Goal: Task Accomplishment & Management: Manage account settings

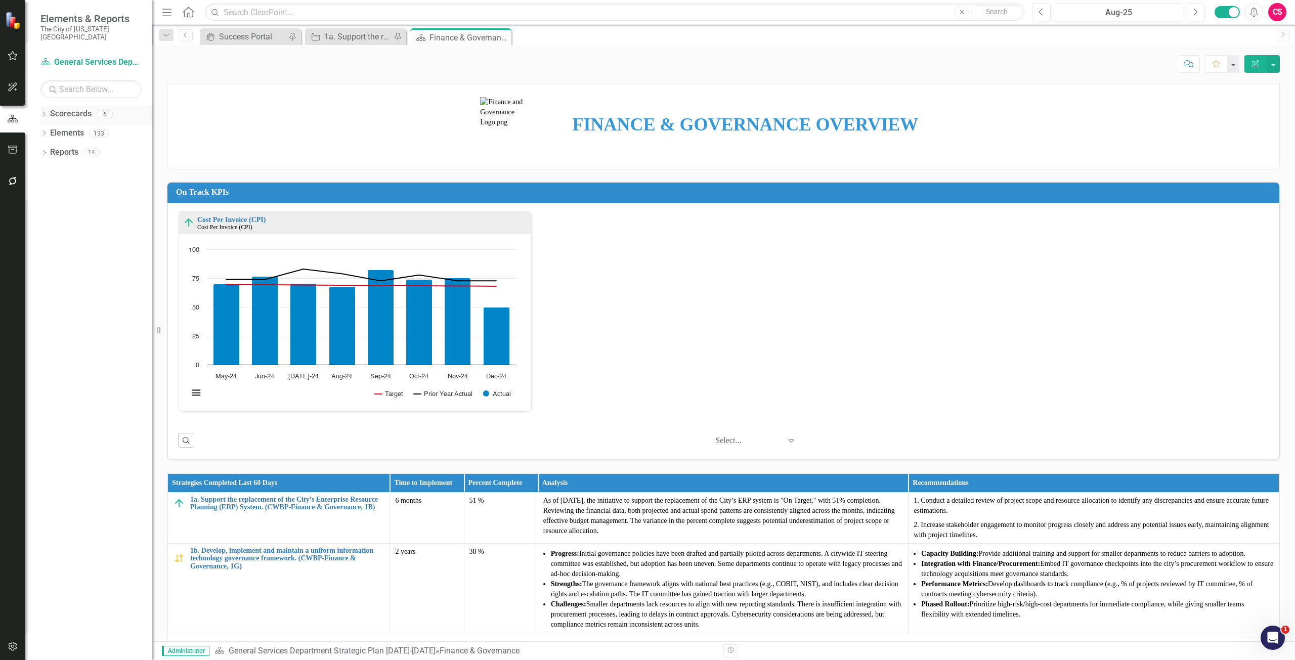
click at [70, 108] on link "Scorecards" at bounding box center [70, 114] width 41 height 12
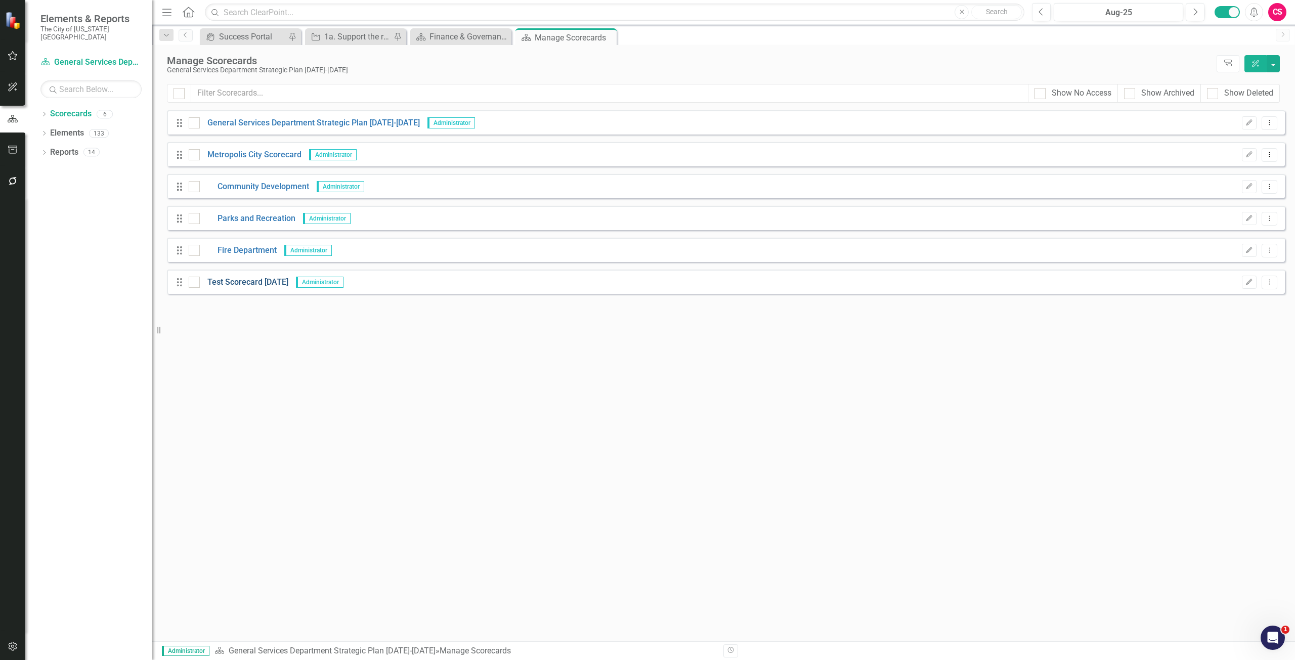
click at [239, 283] on link "Test Scorecard [DATE]" at bounding box center [244, 283] width 89 height 12
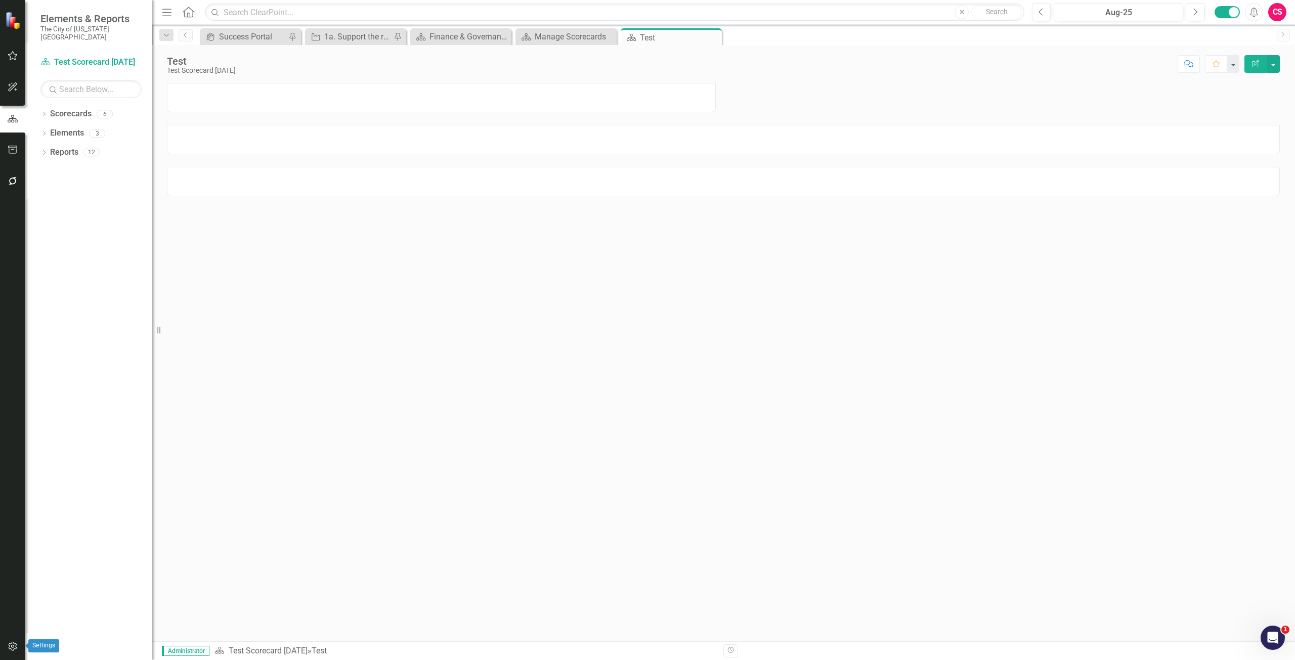
click at [12, 644] on icon "button" at bounding box center [13, 646] width 11 height 8
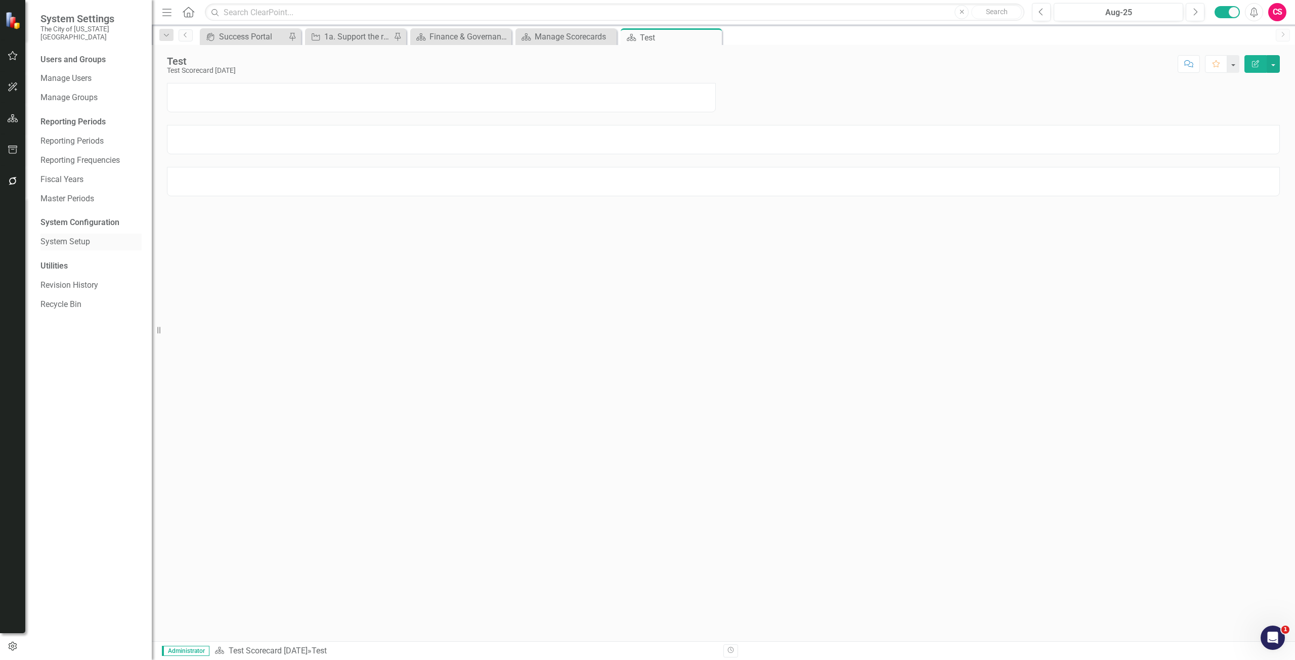
click at [80, 236] on link "System Setup" at bounding box center [90, 242] width 101 height 12
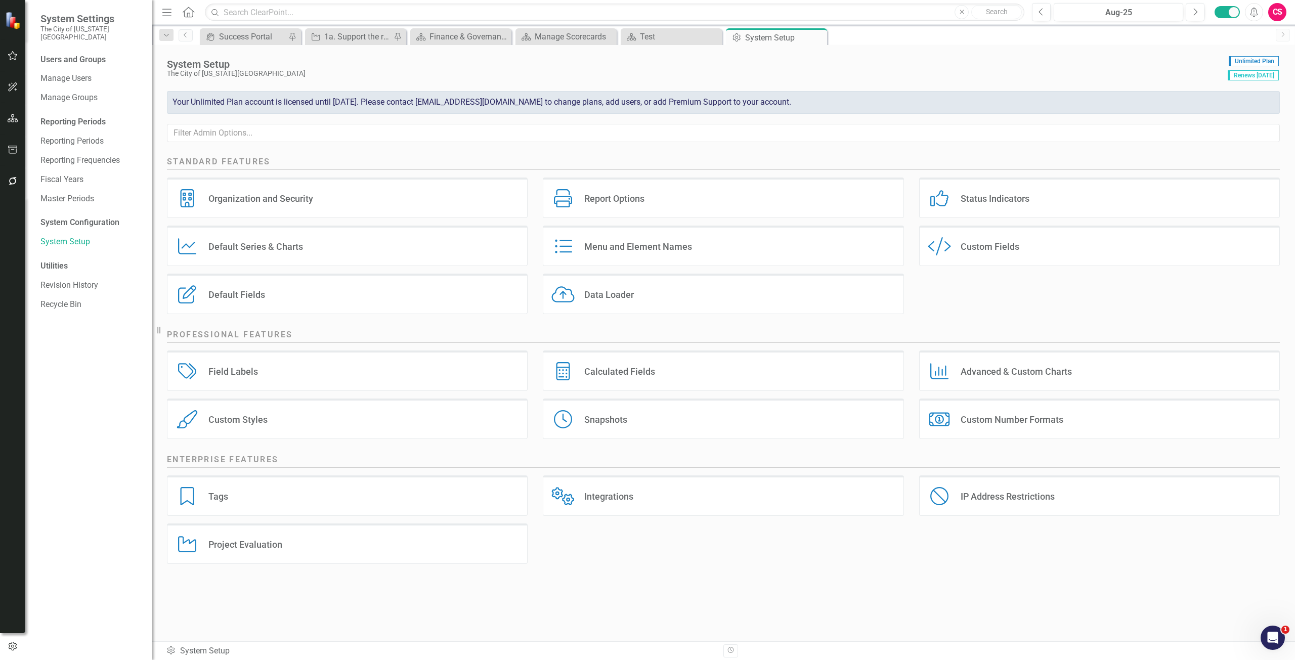
click at [661, 254] on div "Menu and Element Names Menu and Element Names" at bounding box center [723, 246] width 361 height 40
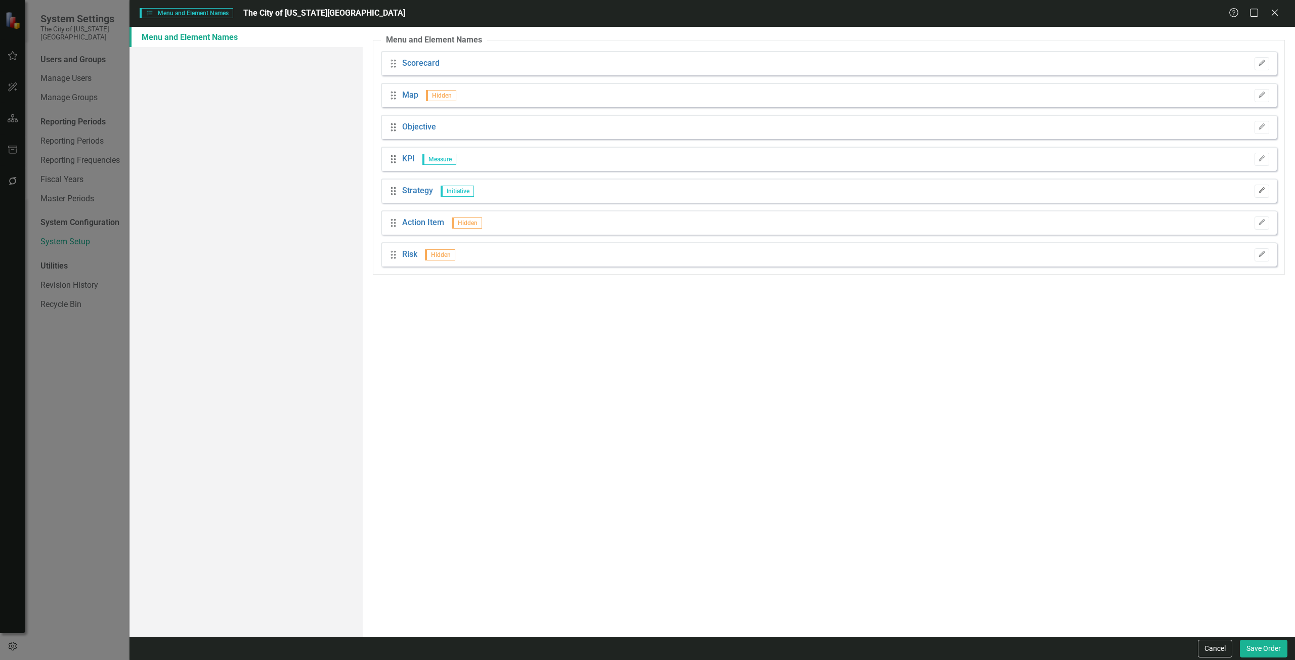
click at [1261, 188] on icon "Edit" at bounding box center [1262, 191] width 8 height 6
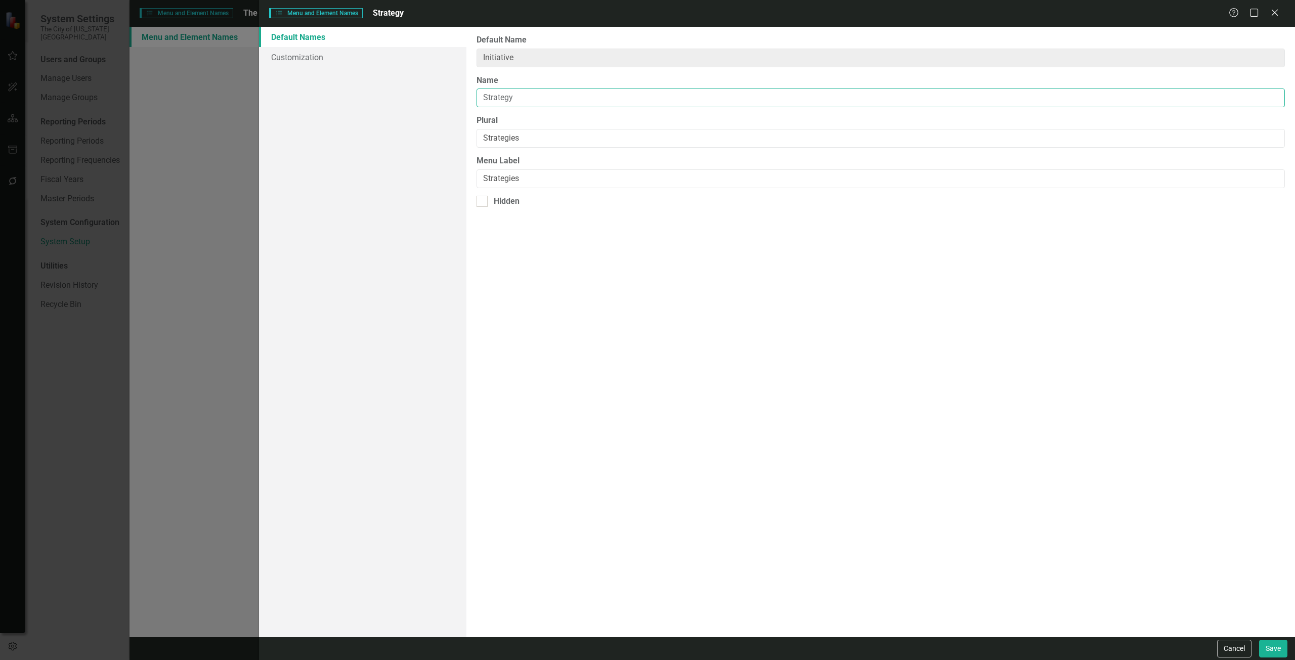
drag, startPoint x: 523, startPoint y: 97, endPoint x: 412, endPoint y: 118, distance: 113.4
click at [412, 118] on div "Default Names Customization From this page, you can rename (and optionally hide…" at bounding box center [777, 332] width 1036 height 610
drag, startPoint x: 476, startPoint y: 144, endPoint x: 449, endPoint y: 146, distance: 27.4
click at [449, 146] on div "Default Names Customization From this page, you can rename (and optionally hide…" at bounding box center [777, 332] width 1036 height 610
drag, startPoint x: 521, startPoint y: 174, endPoint x: 471, endPoint y: 177, distance: 49.7
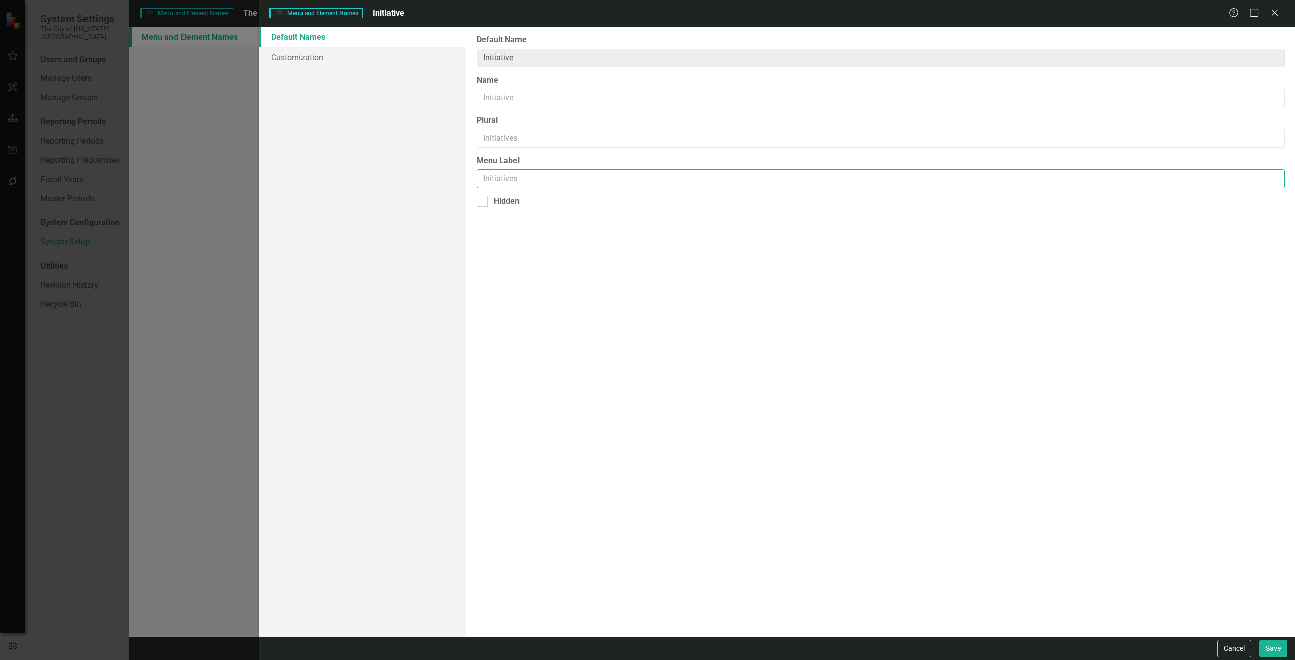
click at [471, 177] on div "From this page, you can rename (and optionally hide) the default element names …" at bounding box center [880, 332] width 828 height 610
click at [1283, 645] on button "Save" at bounding box center [1273, 649] width 28 height 18
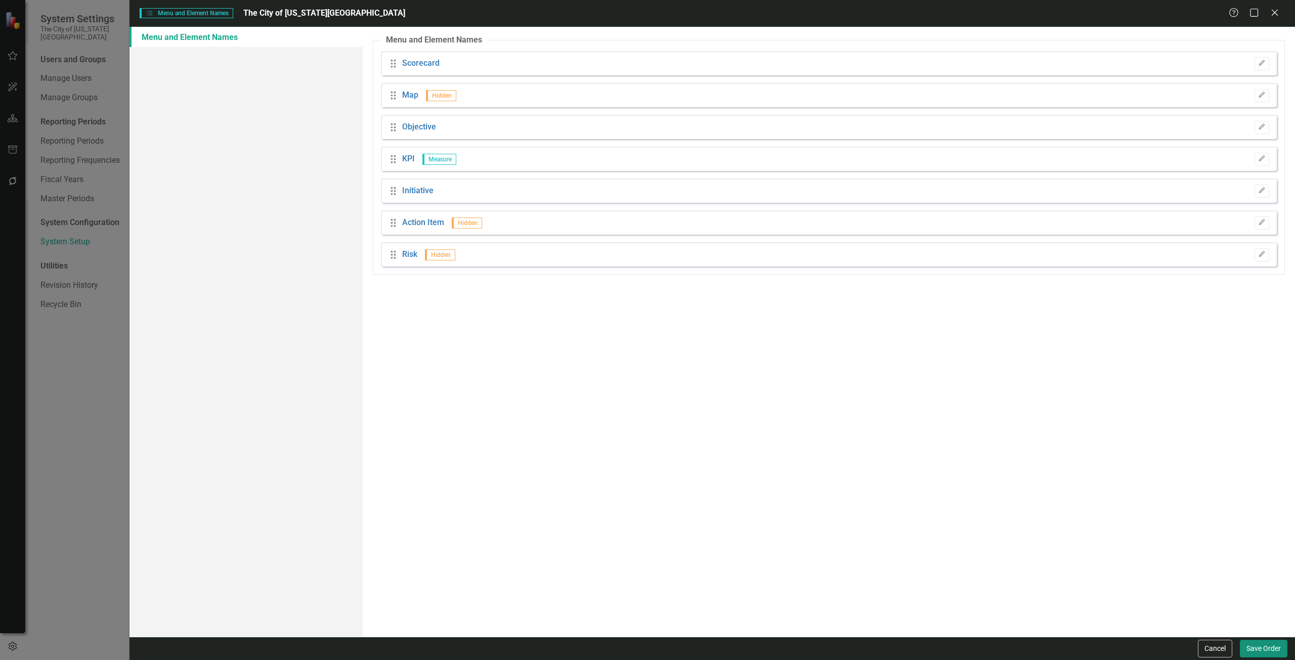
click at [1270, 647] on button "Save Order" at bounding box center [1264, 649] width 48 height 18
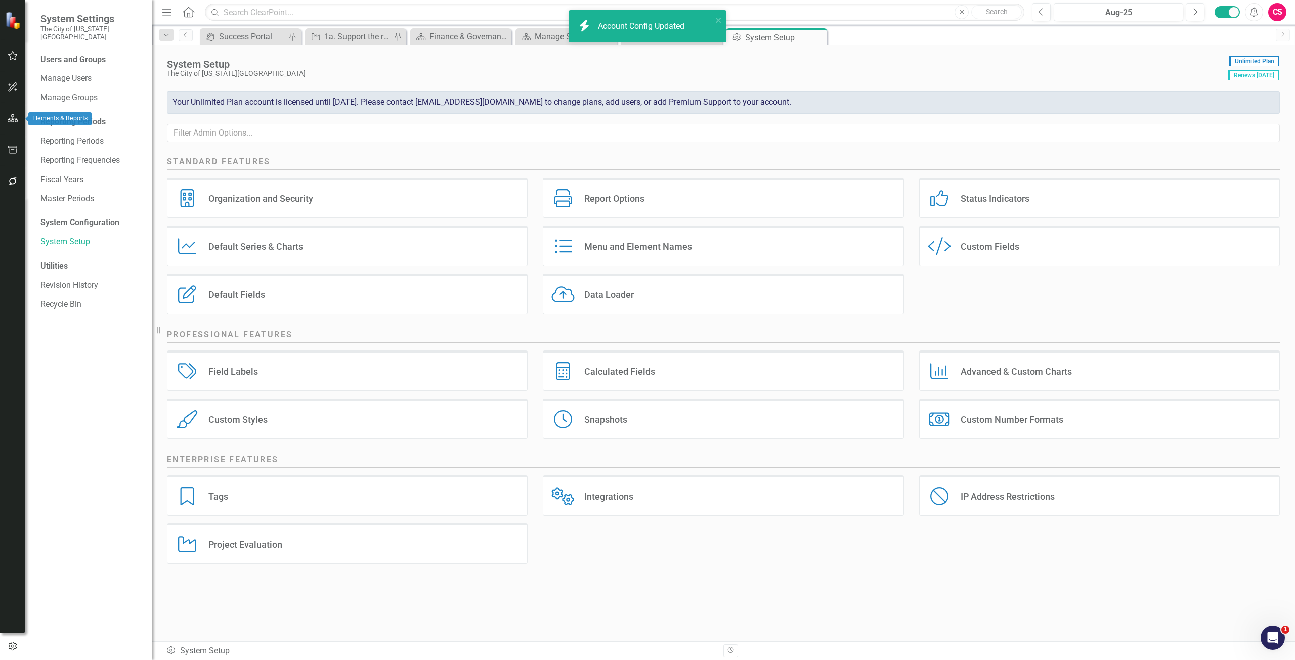
click at [14, 114] on icon "button" at bounding box center [13, 118] width 11 height 8
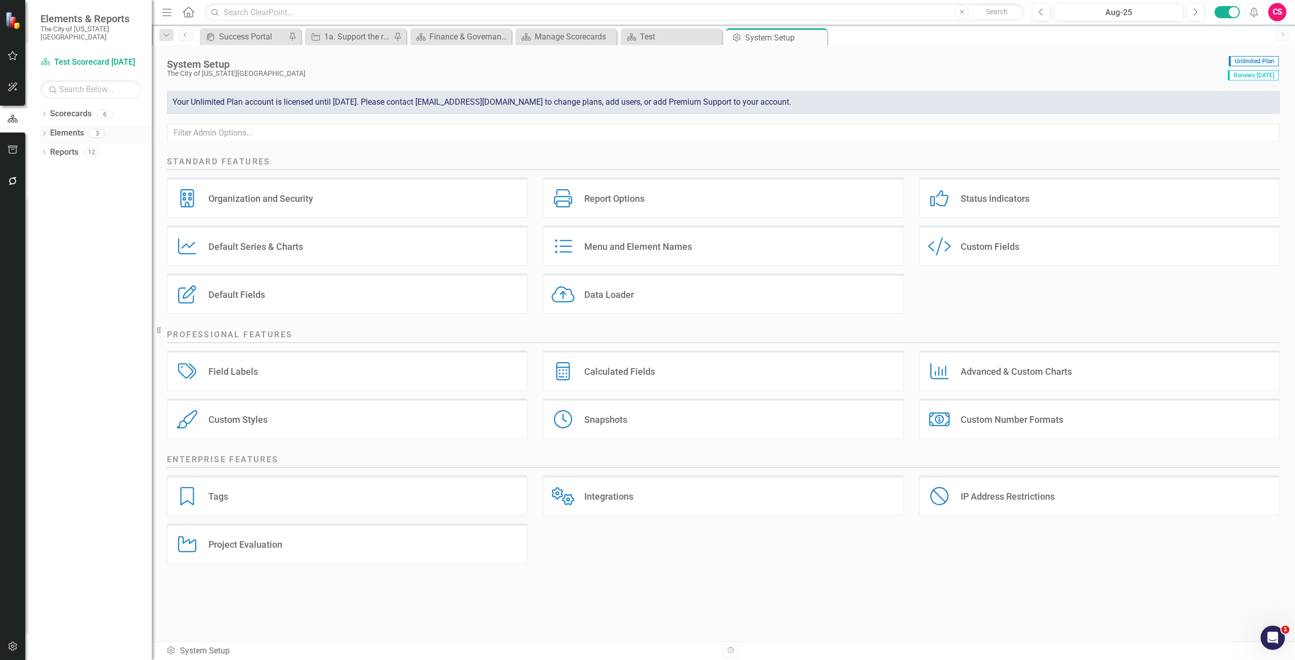
click at [67, 127] on link "Elements" at bounding box center [67, 133] width 34 height 12
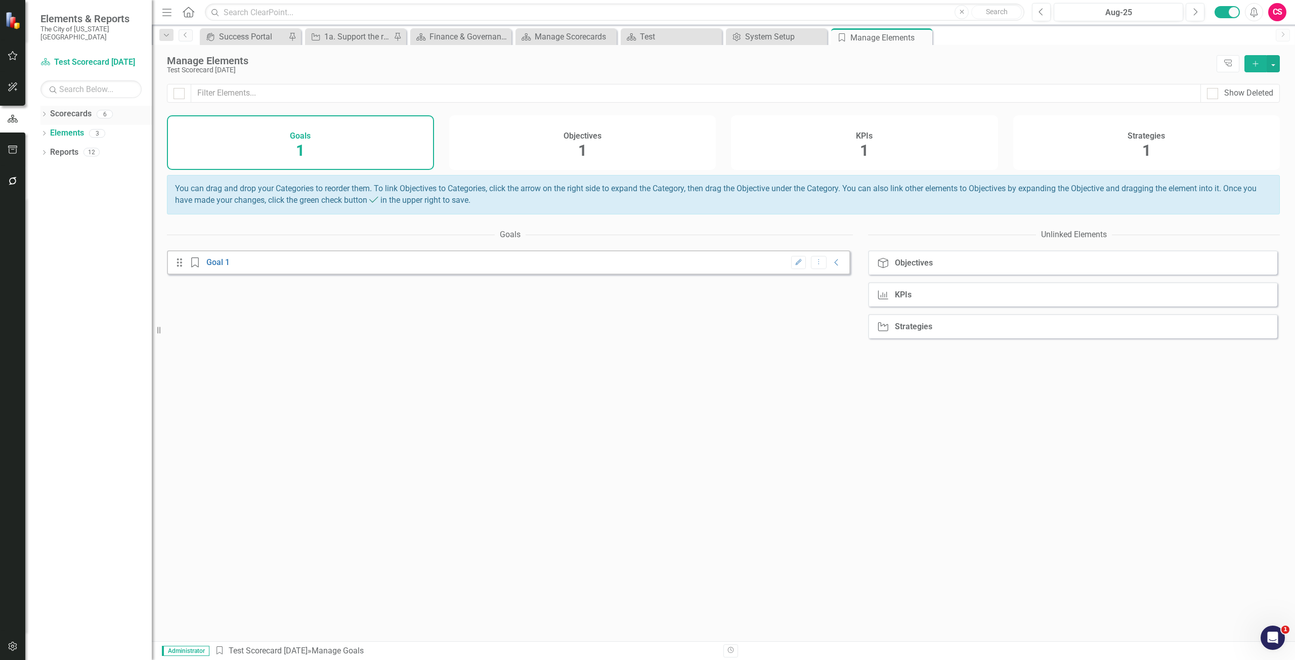
click at [76, 110] on link "Scorecards" at bounding box center [70, 114] width 41 height 12
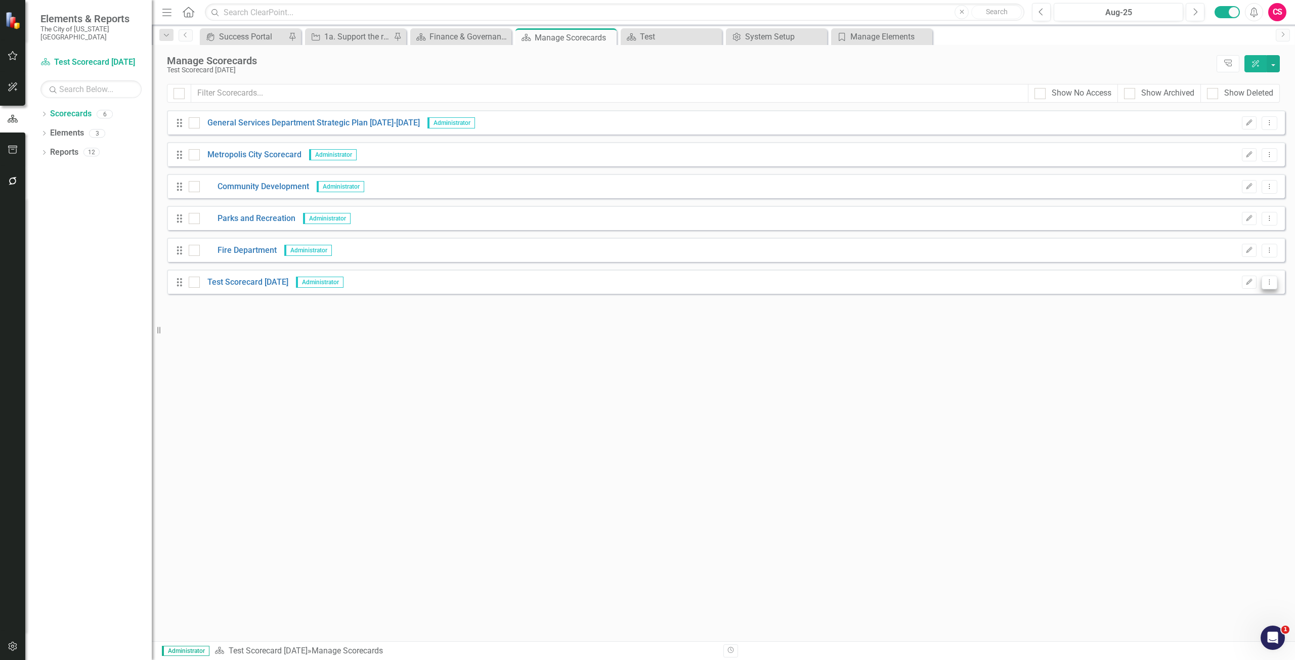
click at [1270, 284] on icon "Dropdown Menu" at bounding box center [1269, 282] width 9 height 7
click at [1244, 319] on link "Copy Duplicate Scorecard" at bounding box center [1221, 318] width 112 height 19
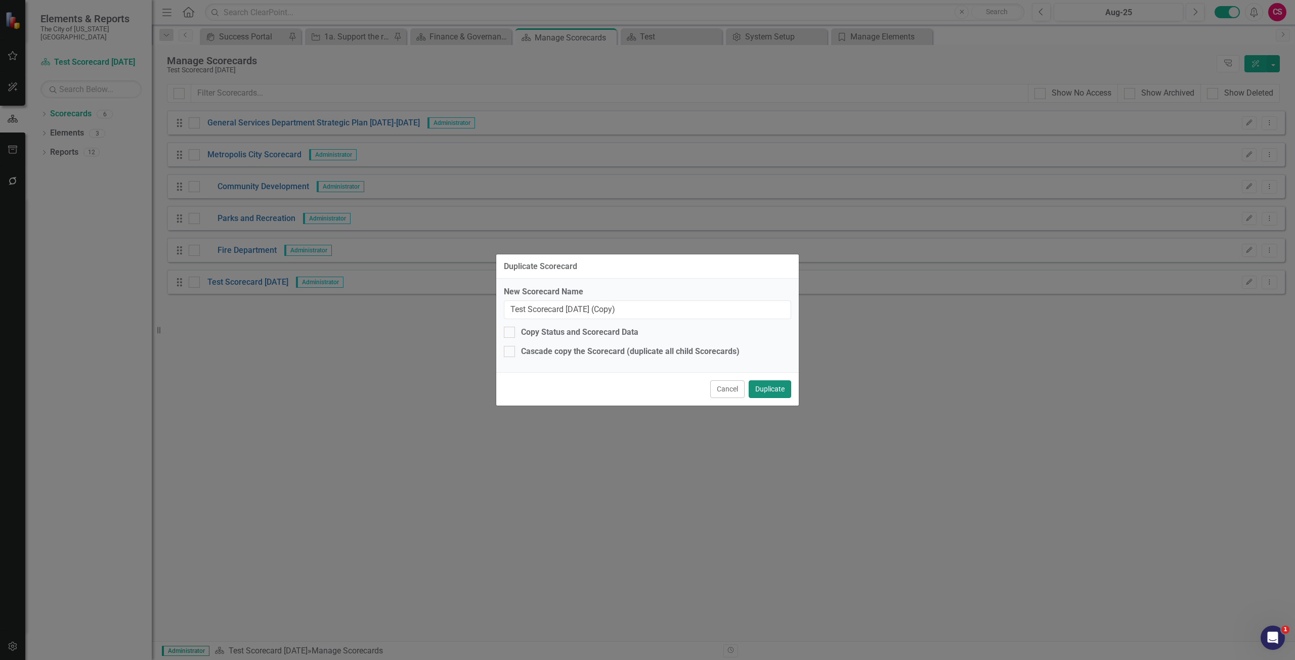
click at [791, 385] on button "Duplicate" at bounding box center [770, 389] width 42 height 18
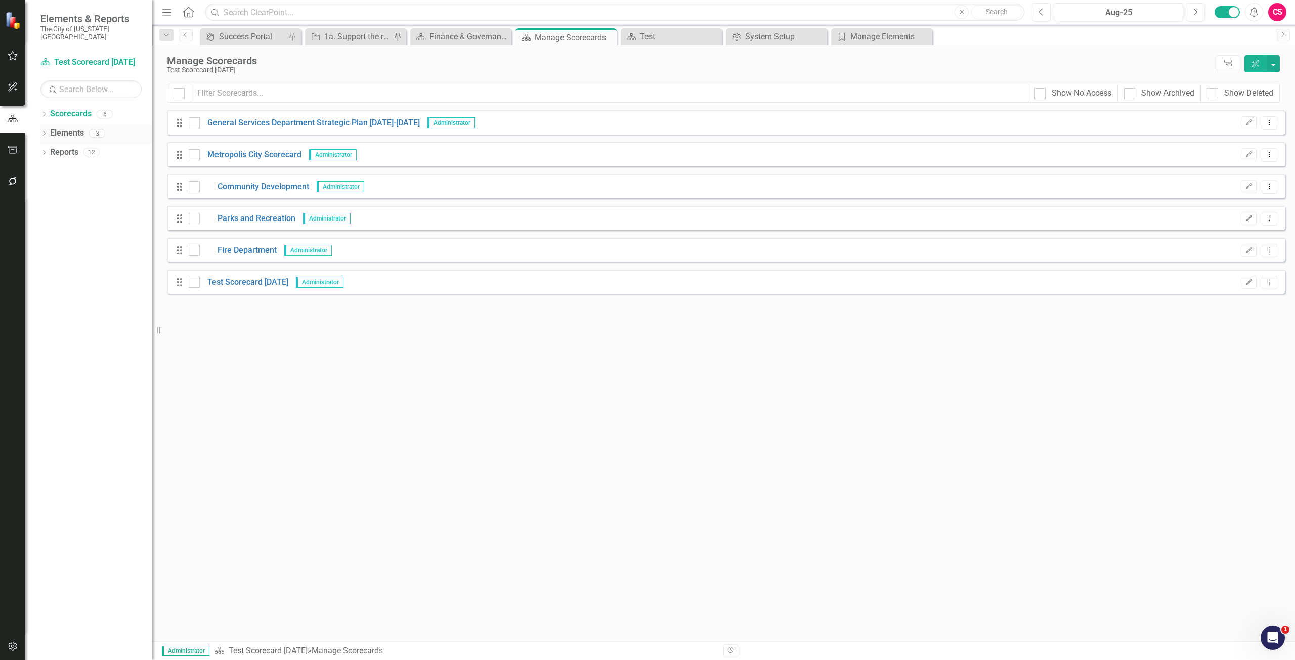
click at [63, 127] on link "Elements" at bounding box center [67, 133] width 34 height 12
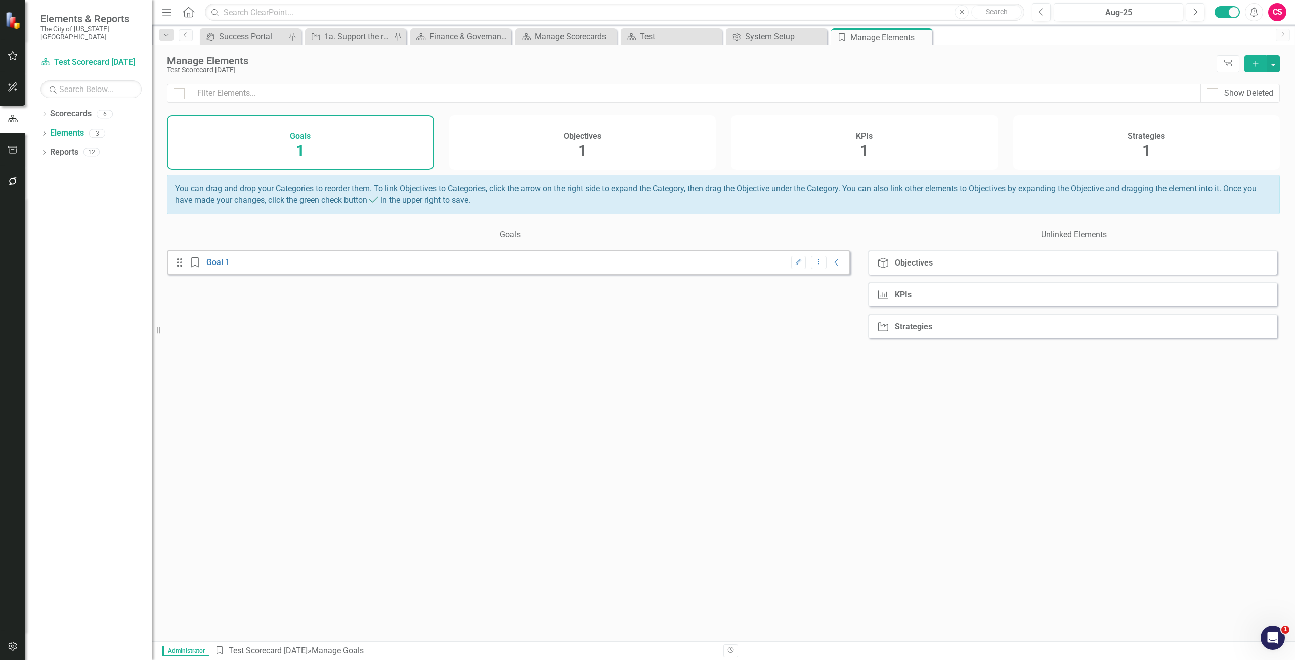
click at [1187, 148] on div "Strategies 1" at bounding box center [1146, 142] width 267 height 55
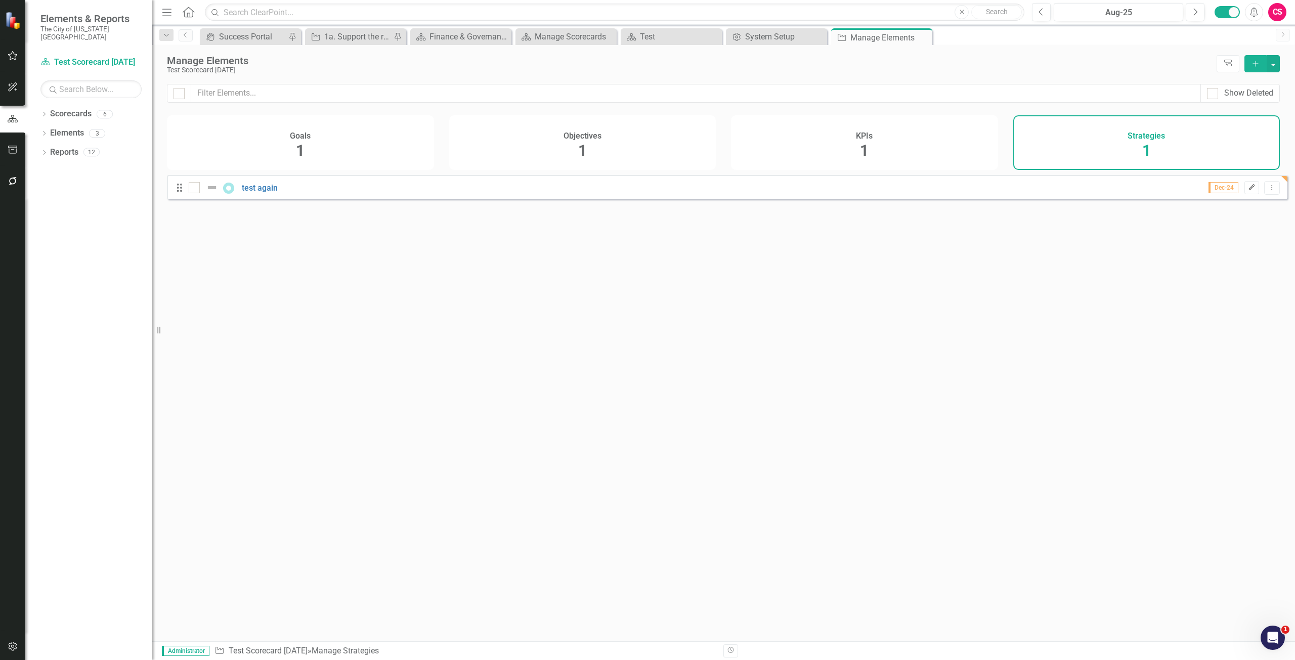
click at [1248, 191] on icon "Edit" at bounding box center [1252, 188] width 8 height 6
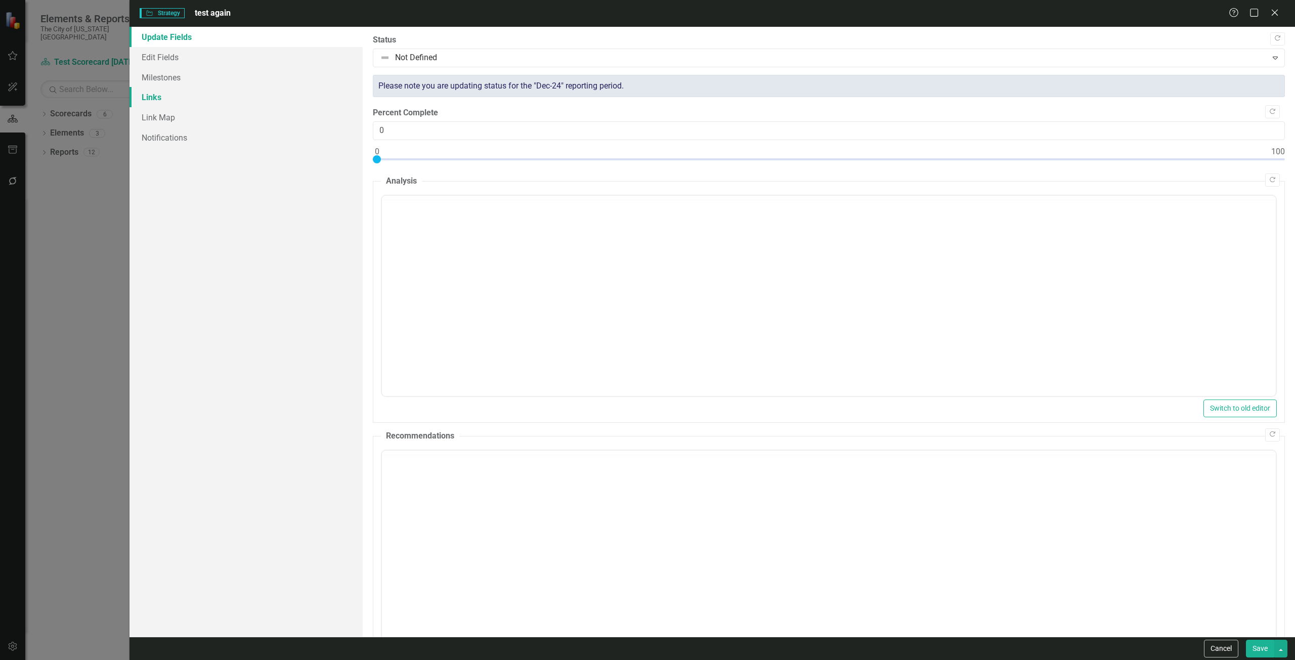
click at [163, 101] on link "Links" at bounding box center [245, 97] width 233 height 20
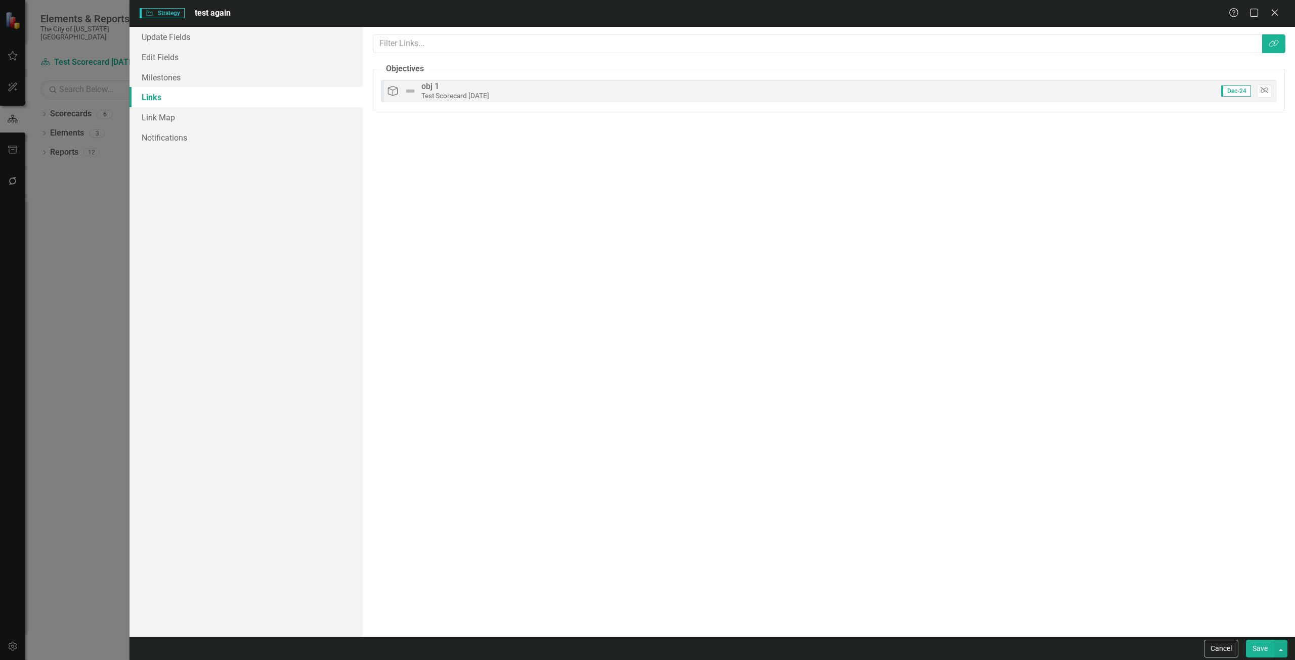
click at [1263, 93] on icon "Unlink" at bounding box center [1264, 90] width 8 height 6
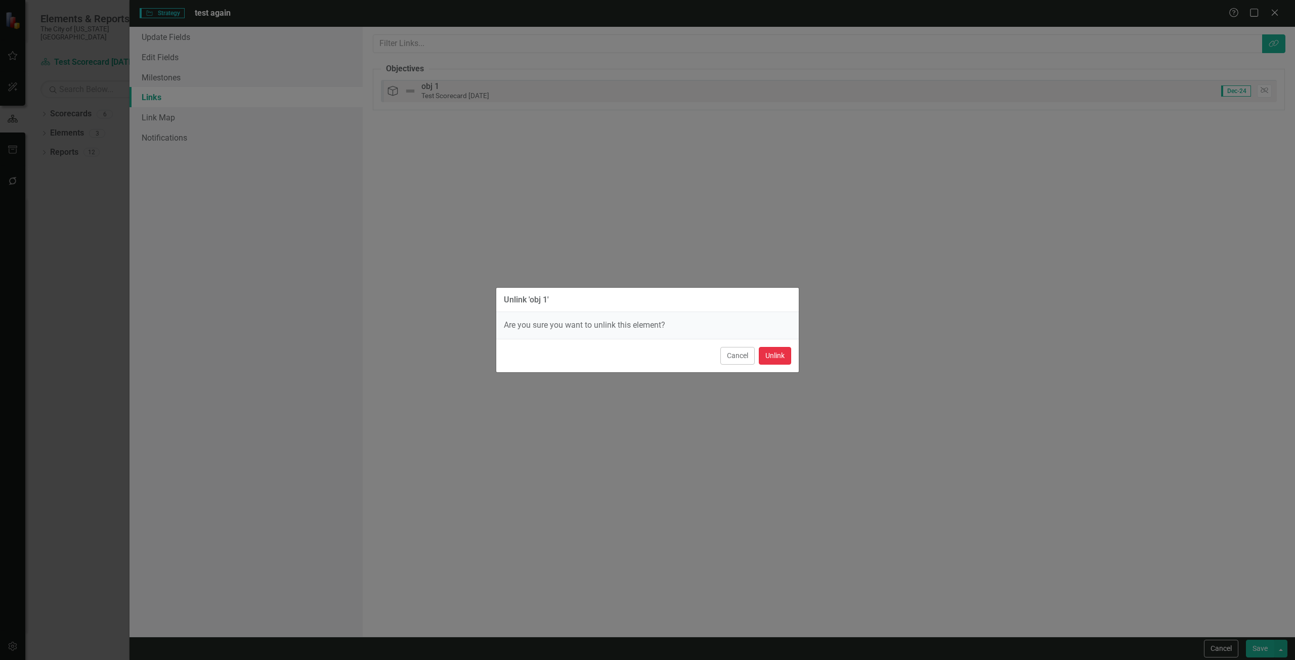
click at [782, 350] on button "Unlink" at bounding box center [775, 356] width 32 height 18
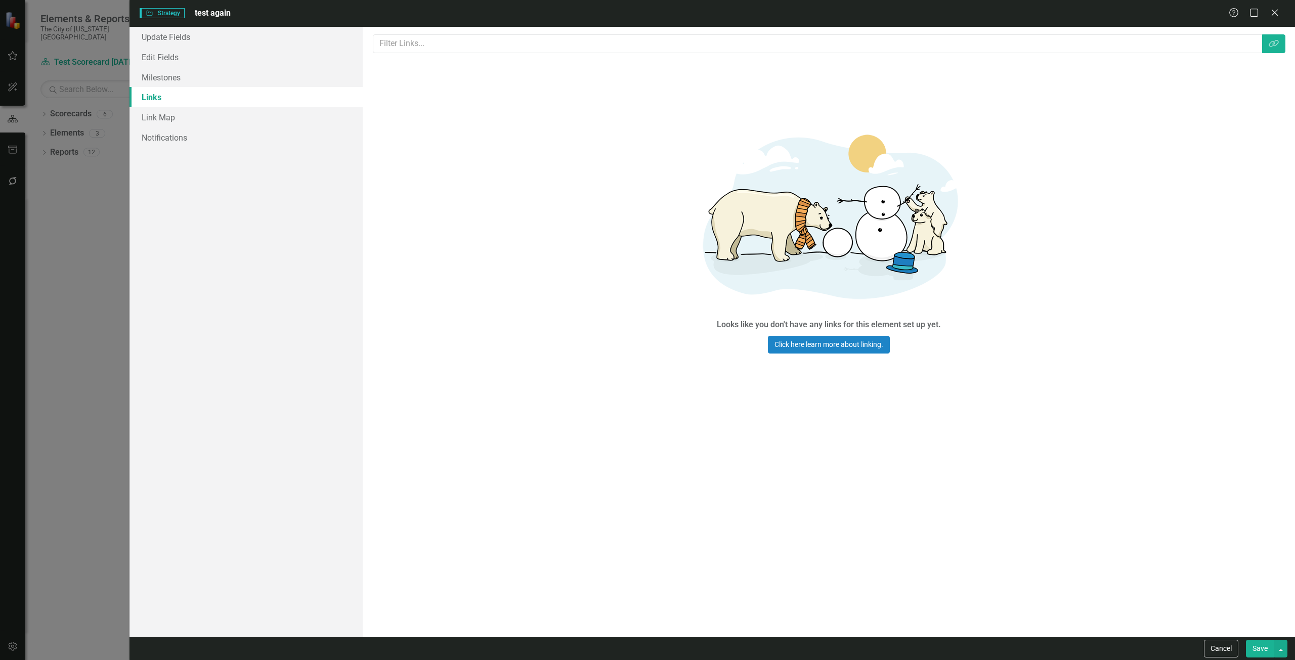
click at [1262, 645] on button "Save" at bounding box center [1260, 649] width 28 height 18
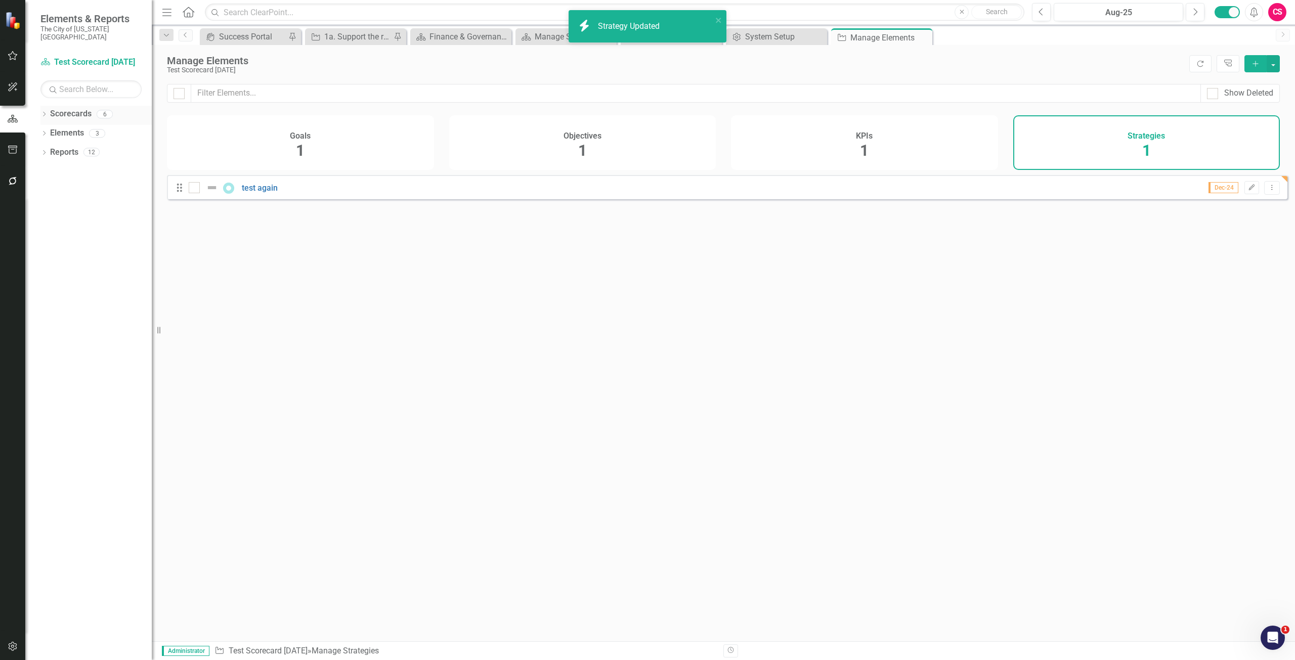
click at [54, 108] on link "Scorecards" at bounding box center [70, 114] width 41 height 12
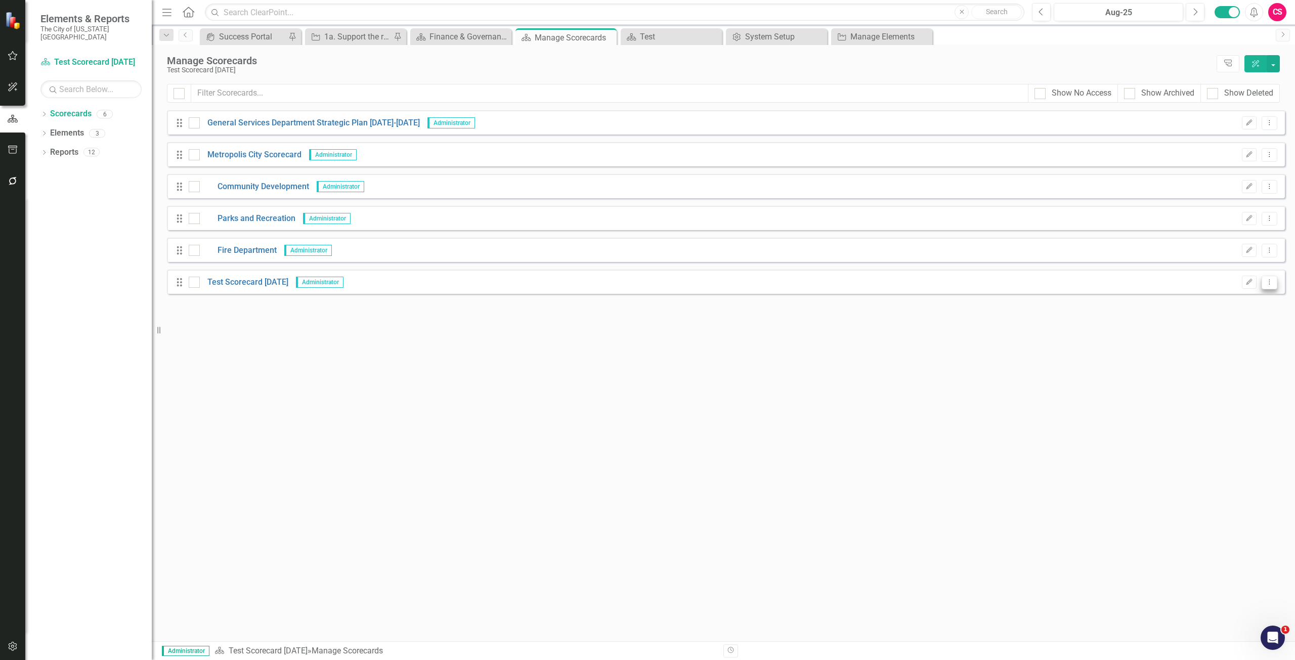
click at [1268, 283] on icon "Dropdown Menu" at bounding box center [1269, 282] width 9 height 7
click at [1255, 315] on link "Copy Duplicate Scorecard" at bounding box center [1221, 318] width 112 height 19
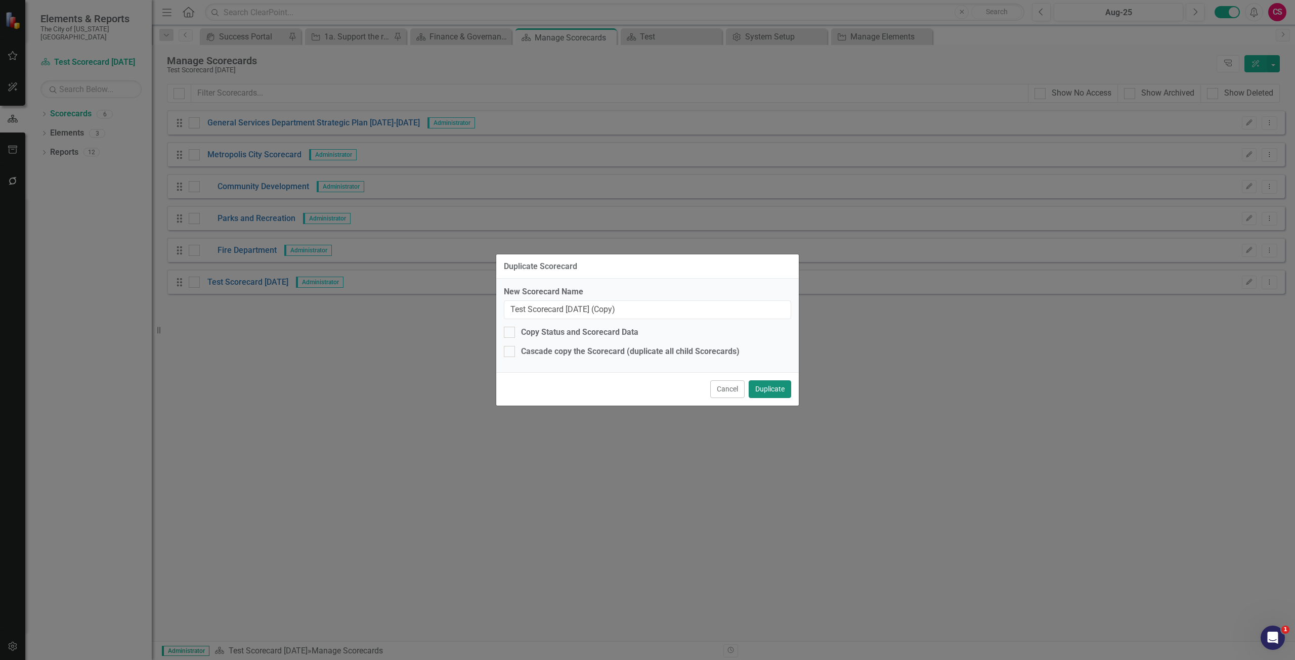
click at [774, 383] on button "Duplicate" at bounding box center [770, 389] width 42 height 18
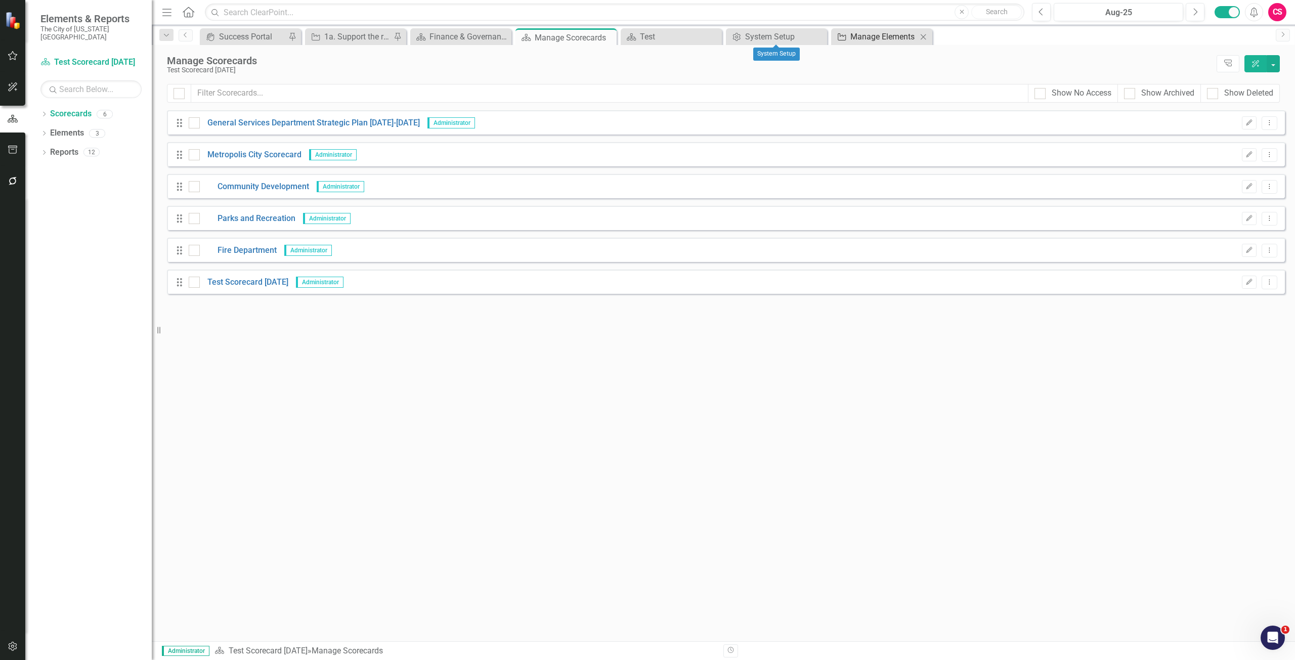
click at [887, 31] on div "Manage Elements" at bounding box center [883, 36] width 67 height 13
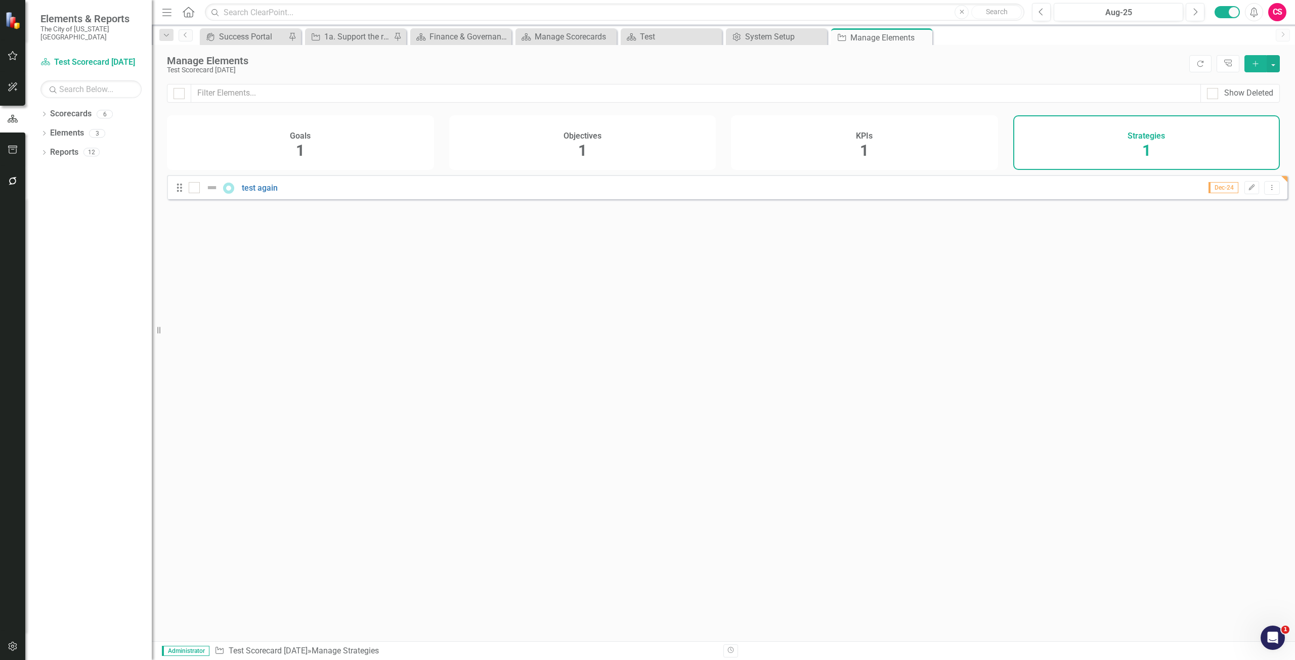
click at [893, 147] on div "KPIs 1" at bounding box center [864, 142] width 267 height 55
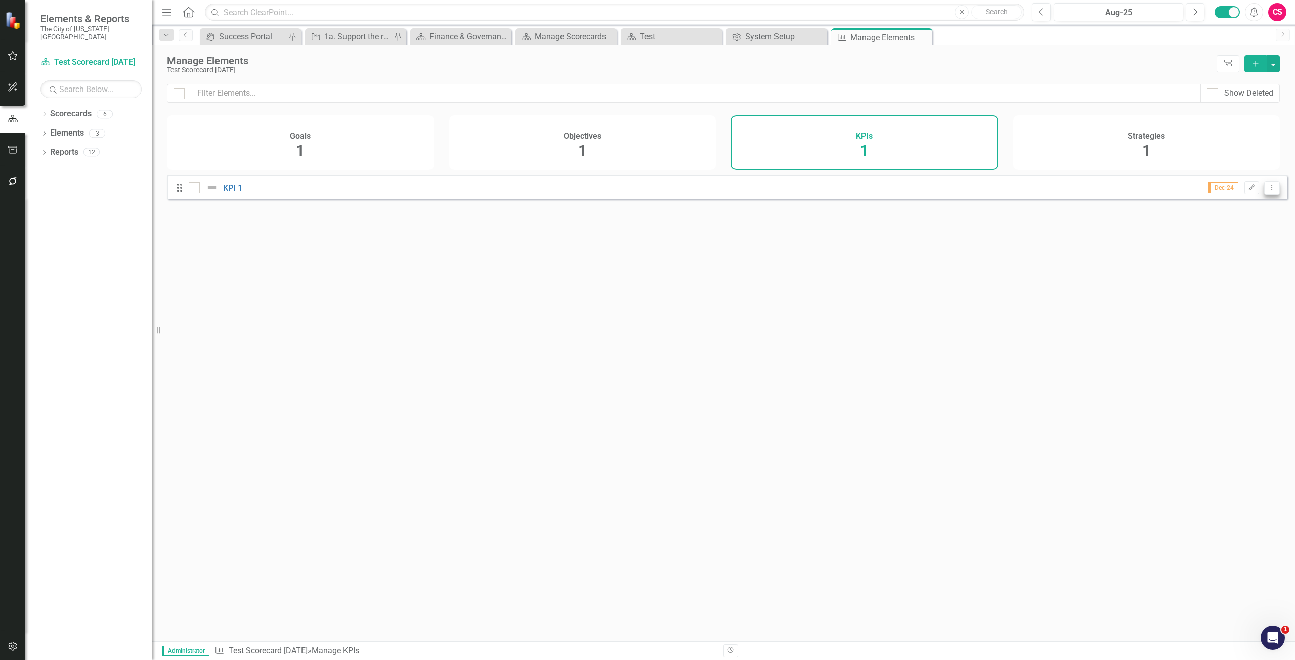
click at [1267, 191] on icon "Dropdown Menu" at bounding box center [1271, 187] width 9 height 7
click at [1231, 265] on link "Trash Delete KPI" at bounding box center [1232, 268] width 80 height 19
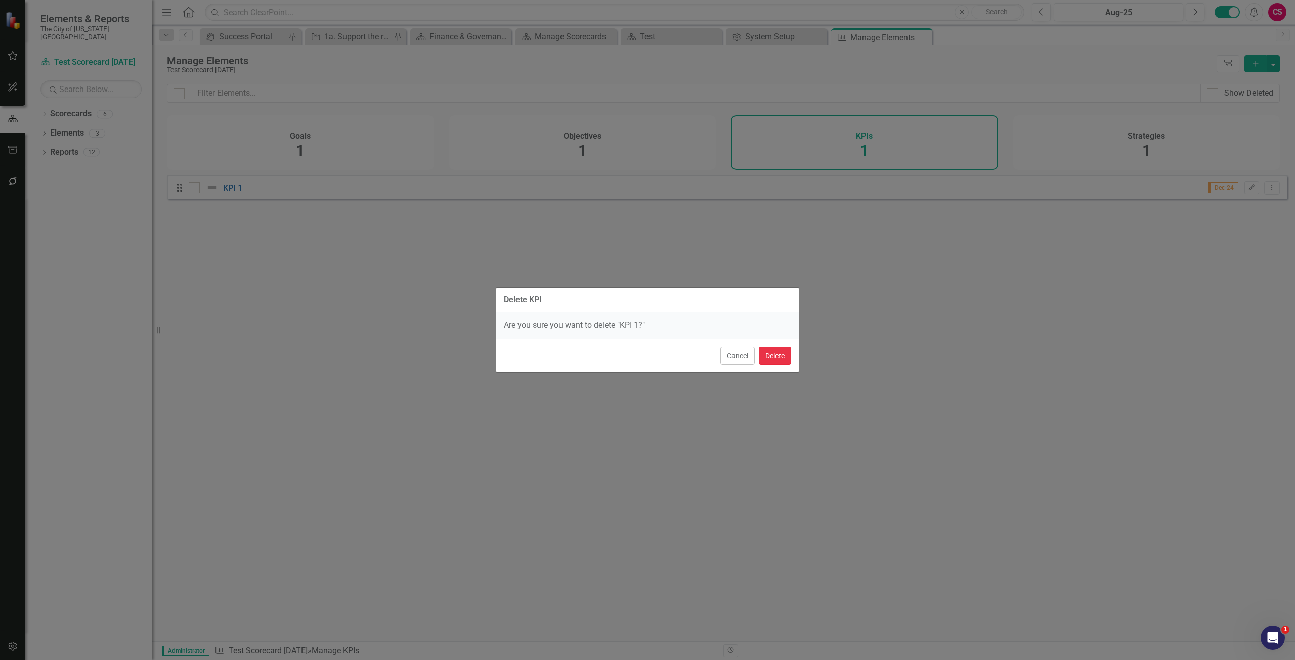
click at [782, 356] on button "Delete" at bounding box center [775, 356] width 32 height 18
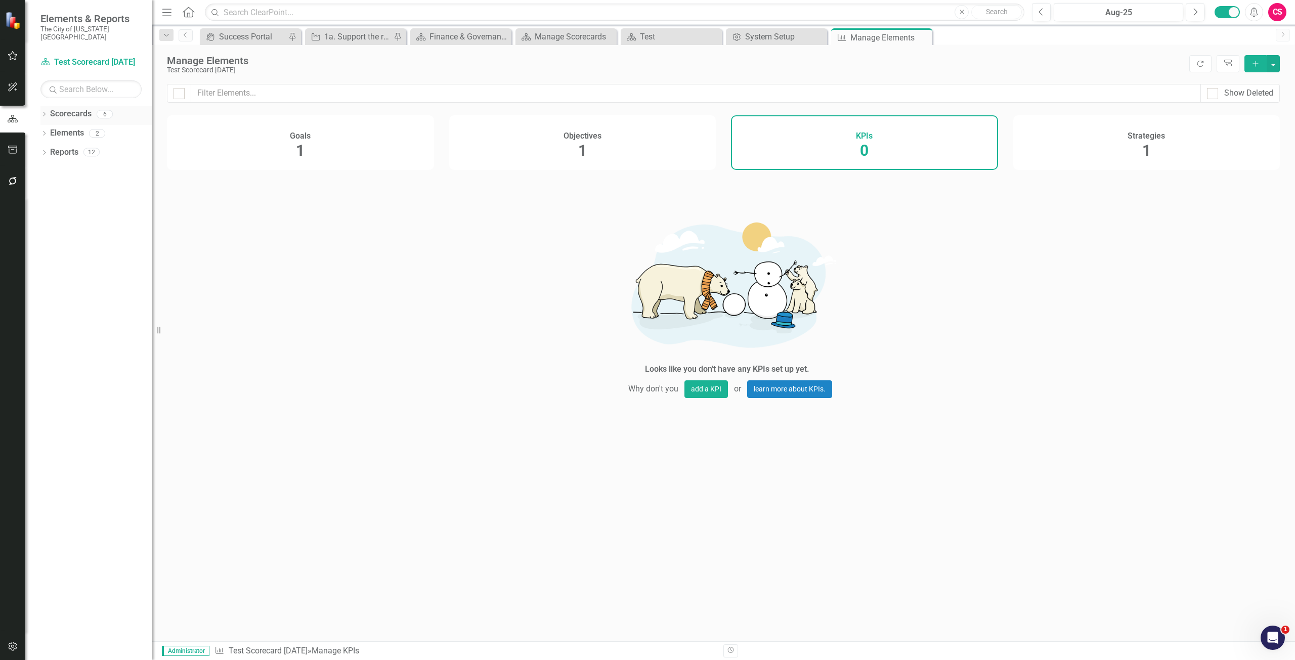
click at [70, 108] on link "Scorecards" at bounding box center [70, 114] width 41 height 12
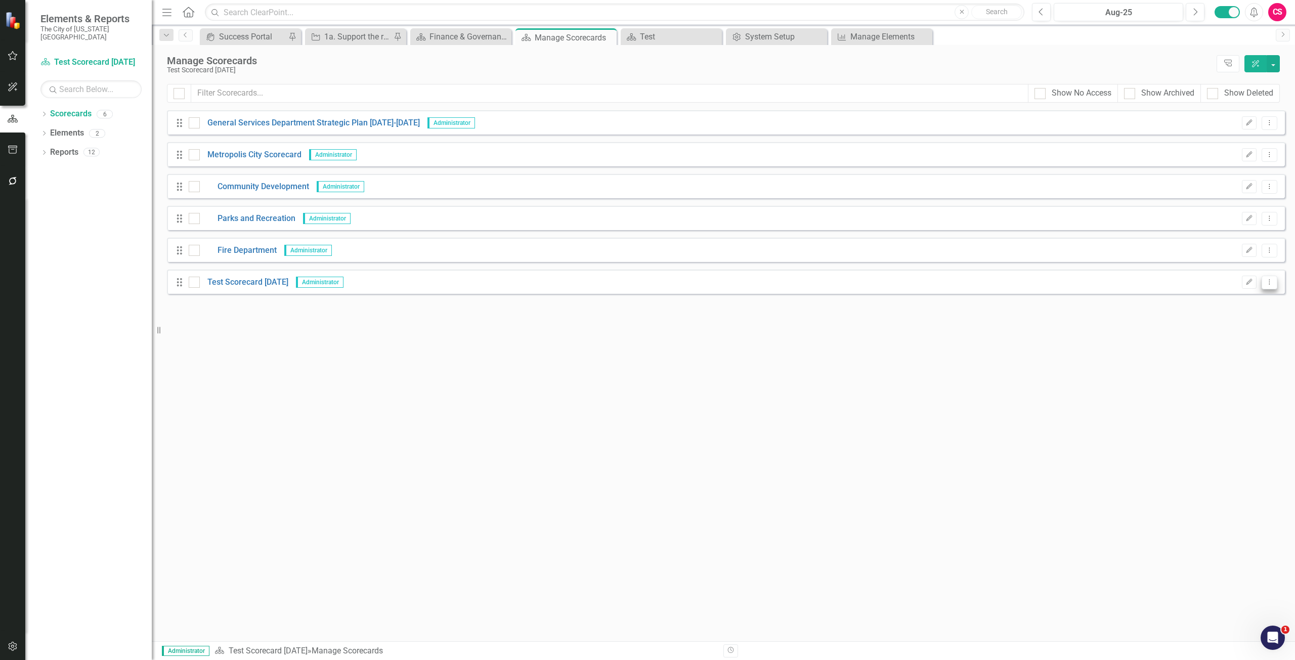
click at [1274, 281] on button "Dropdown Menu" at bounding box center [1269, 283] width 16 height 14
click at [1236, 320] on link "Copy Duplicate Scorecard" at bounding box center [1221, 318] width 112 height 19
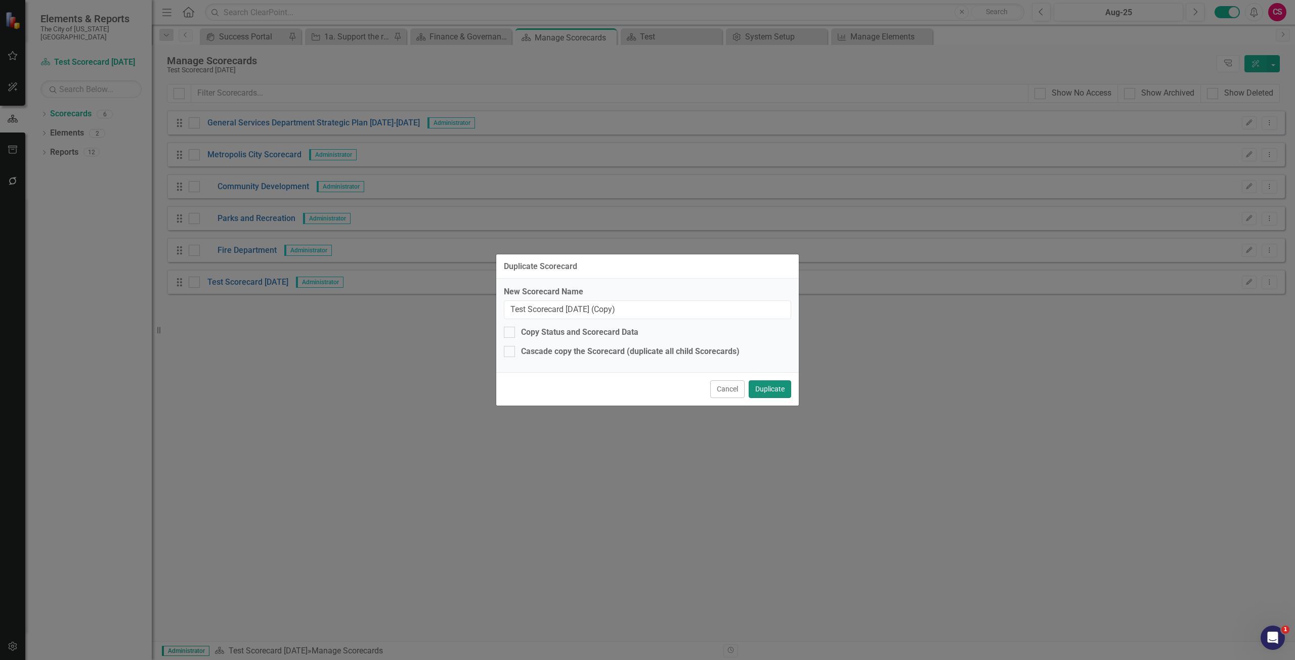
click at [769, 386] on button "Duplicate" at bounding box center [770, 389] width 42 height 18
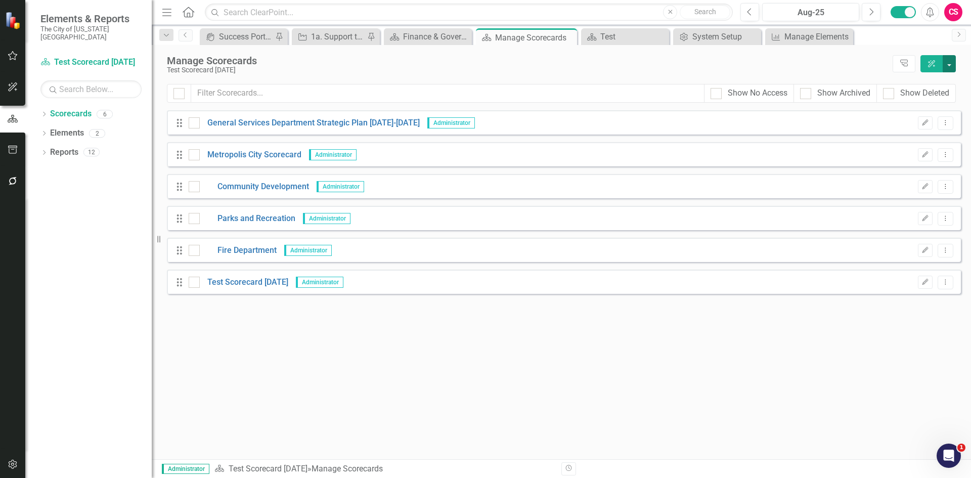
click at [950, 66] on button "button" at bounding box center [949, 63] width 13 height 17
click at [900, 107] on link "Add Add Scorecard" at bounding box center [903, 102] width 105 height 19
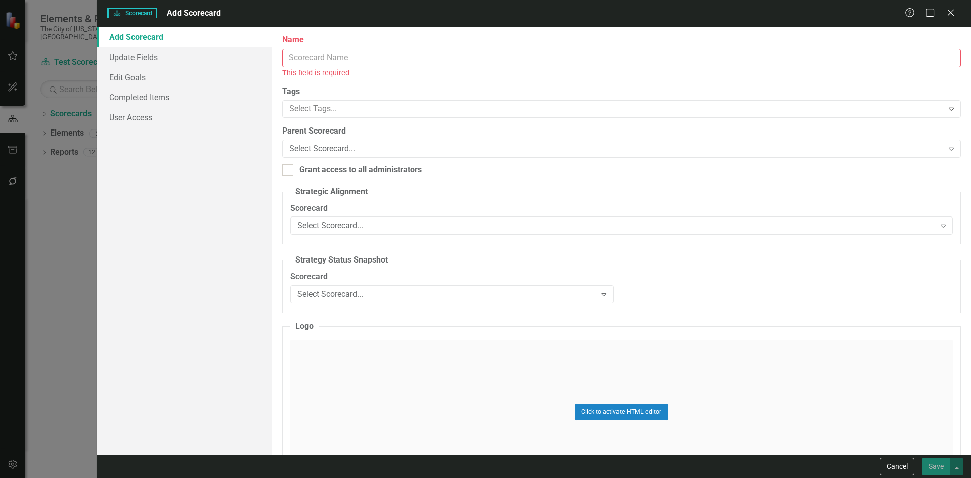
click at [495, 56] on input "Name" at bounding box center [621, 58] width 679 height 19
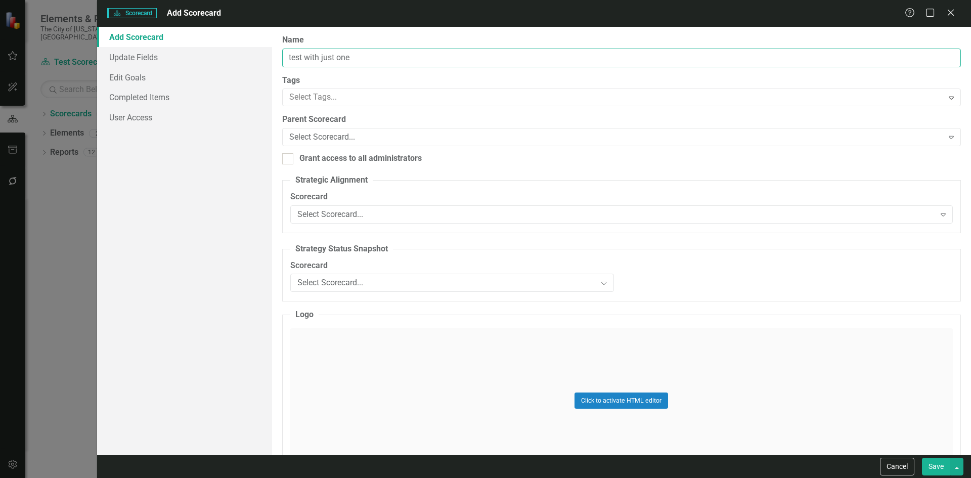
click at [371, 60] on input "test with just one" at bounding box center [621, 58] width 679 height 19
type input "test with just one one initiative"
click at [922, 458] on button "Save" at bounding box center [936, 467] width 28 height 18
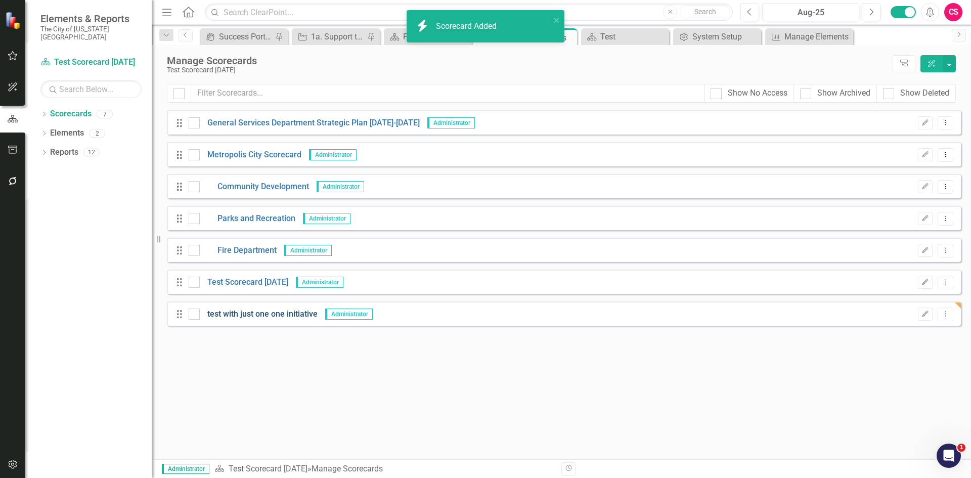
click at [243, 310] on link "test with just one one initiative" at bounding box center [259, 315] width 118 height 12
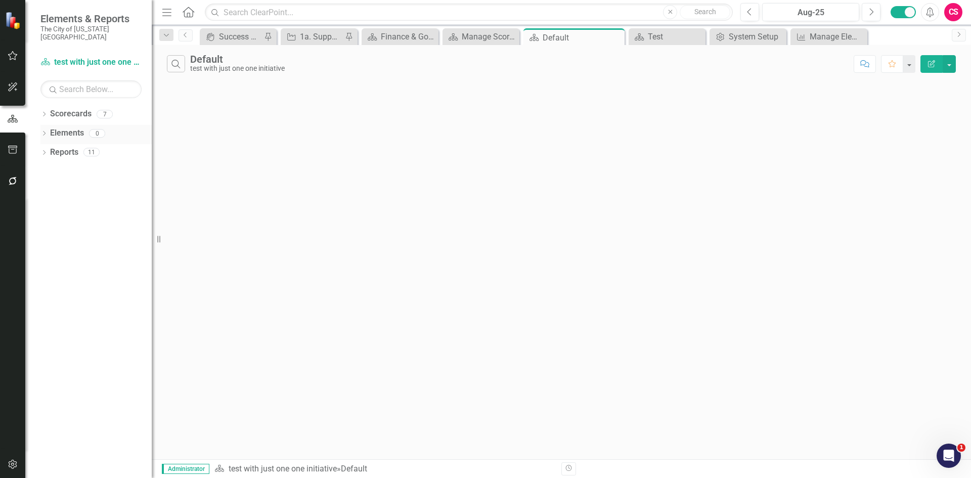
click at [79, 127] on link "Elements" at bounding box center [67, 133] width 34 height 12
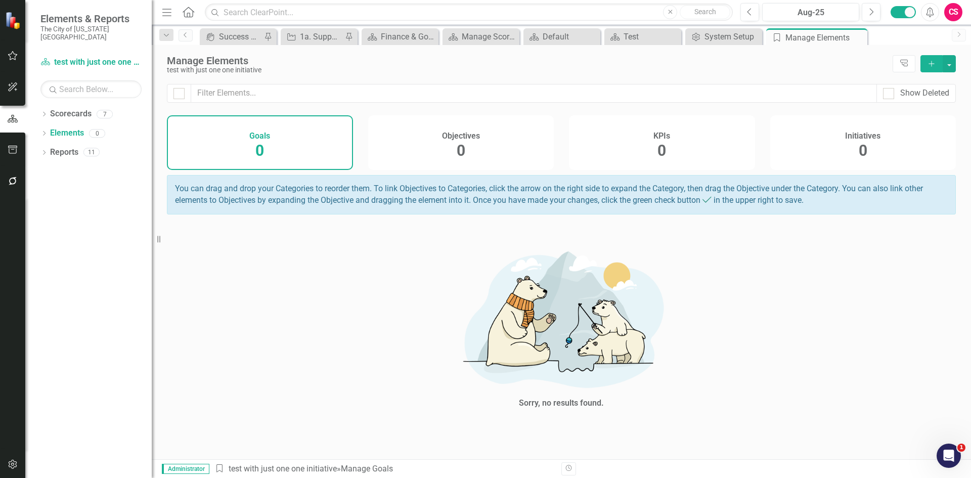
click at [856, 142] on div "Initiatives 0" at bounding box center [863, 142] width 186 height 55
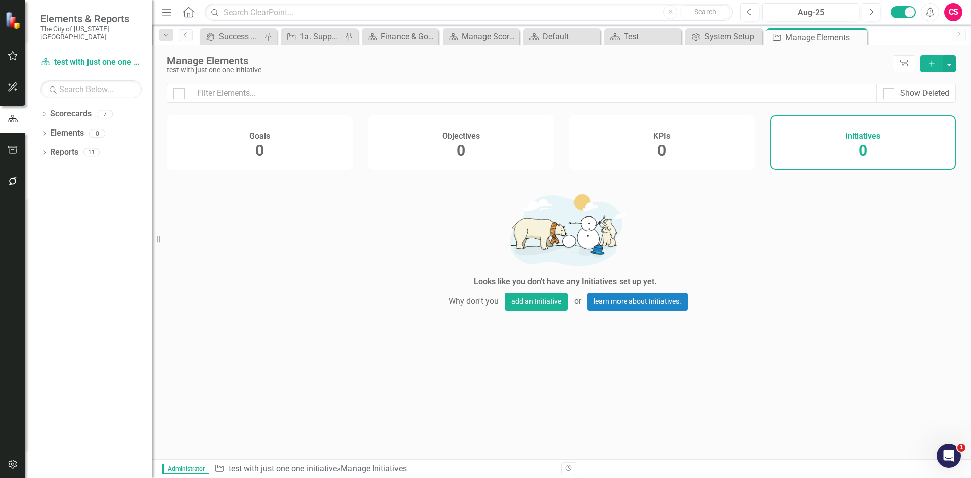
click at [931, 64] on icon "button" at bounding box center [932, 64] width 6 height 6
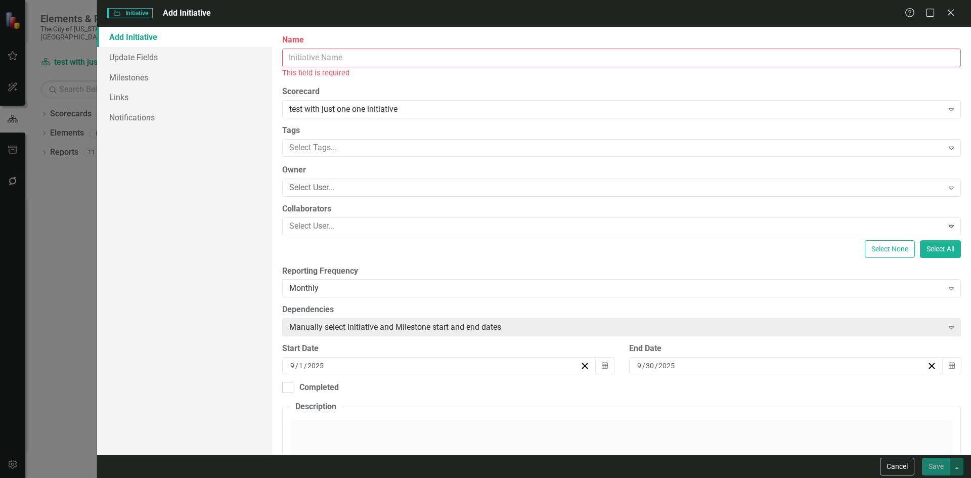
click at [363, 55] on input "Name" at bounding box center [621, 58] width 679 height 19
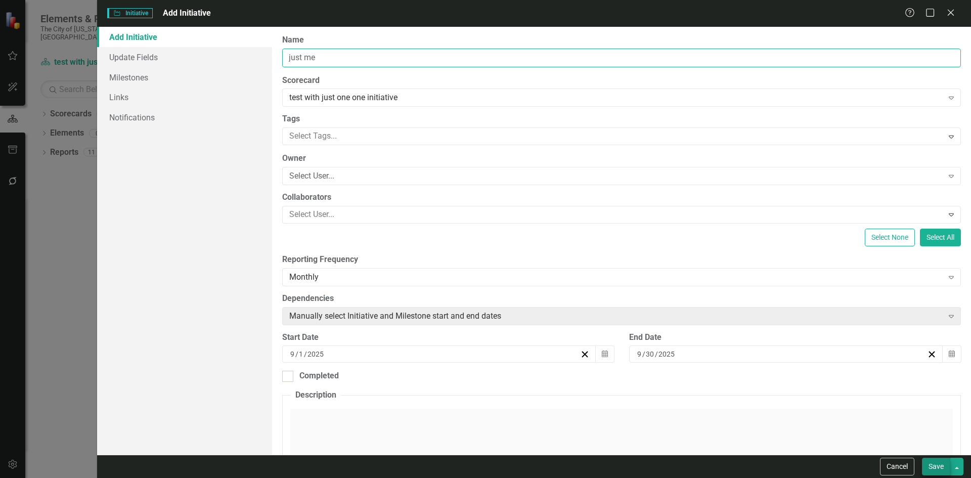
type input "just me"
click at [937, 461] on button "Save" at bounding box center [936, 467] width 28 height 18
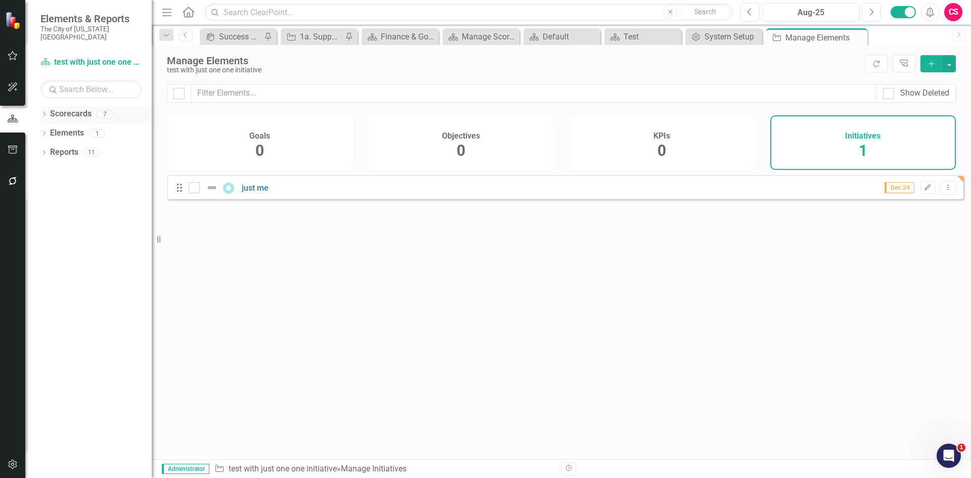
click at [65, 108] on link "Scorecards" at bounding box center [70, 114] width 41 height 12
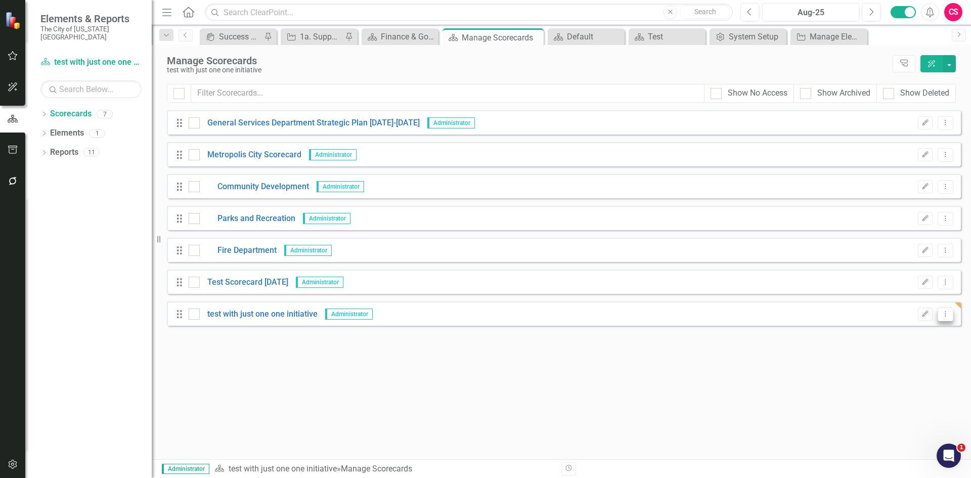
click at [946, 311] on icon "Dropdown Menu" at bounding box center [945, 314] width 9 height 7
click at [902, 354] on link "Copy Duplicate Scorecard" at bounding box center [897, 349] width 112 height 19
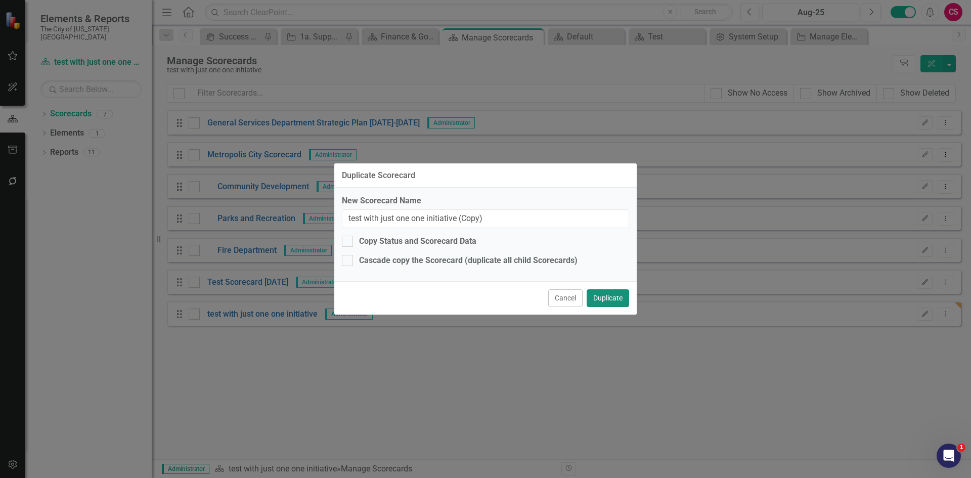
click at [609, 296] on button "Duplicate" at bounding box center [608, 298] width 42 height 18
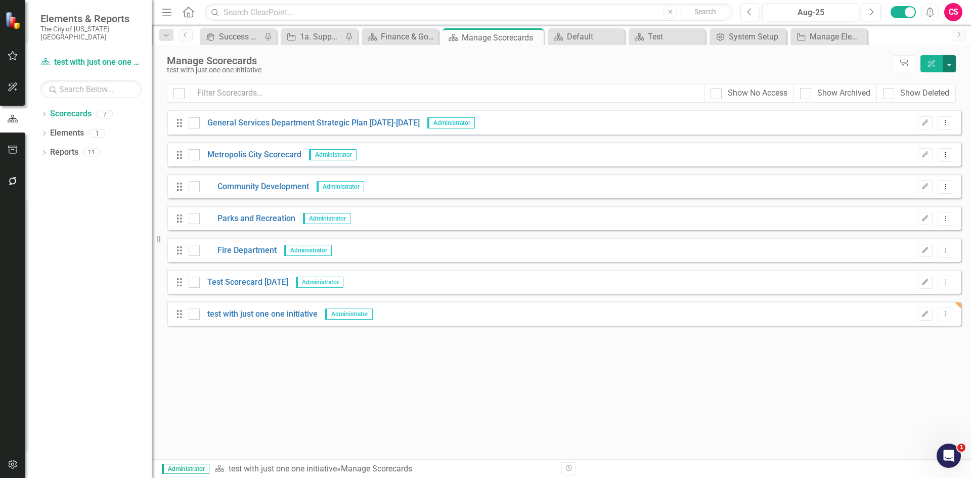
click at [950, 63] on button "button" at bounding box center [949, 63] width 13 height 17
click at [921, 100] on link "Add Add Scorecard" at bounding box center [903, 102] width 105 height 19
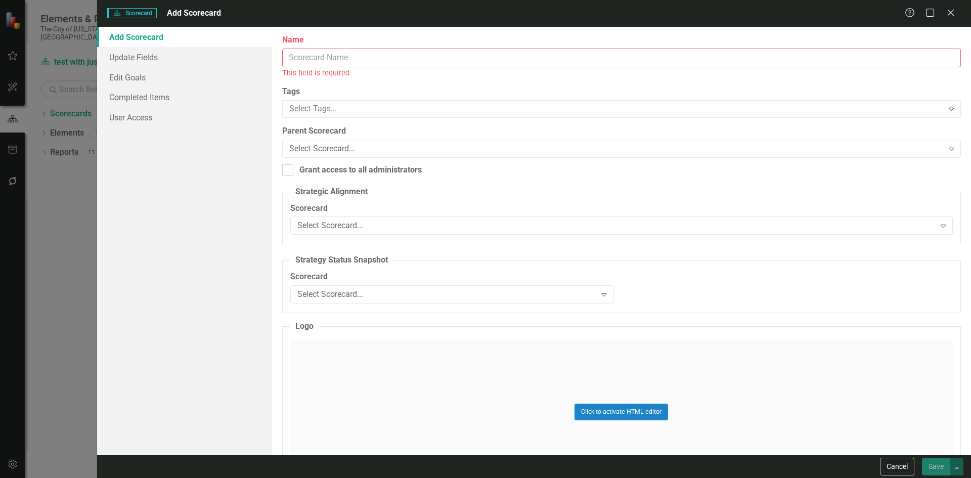
click at [412, 61] on input "Name" at bounding box center [621, 58] width 679 height 19
click at [373, 55] on input "Name" at bounding box center [621, 58] width 679 height 19
type input "s"
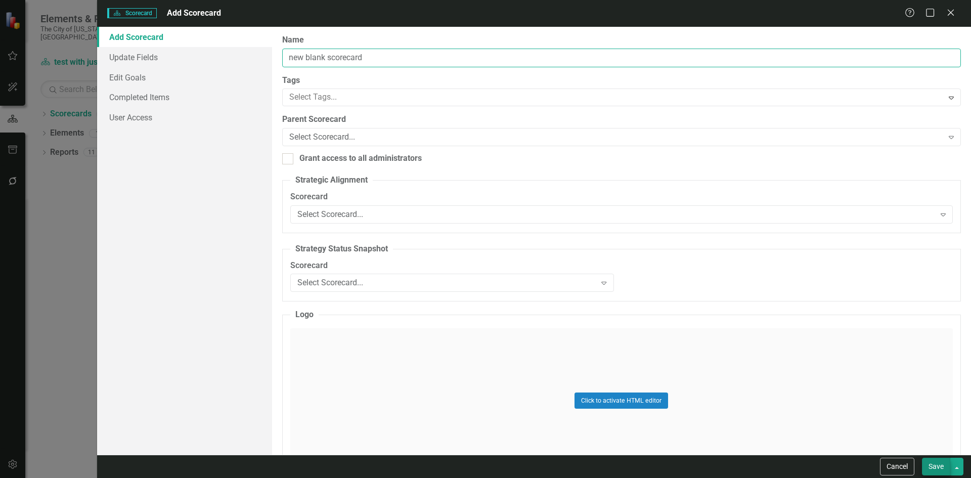
type input "new blank scorecard"
click at [937, 463] on button "Save" at bounding box center [936, 467] width 28 height 18
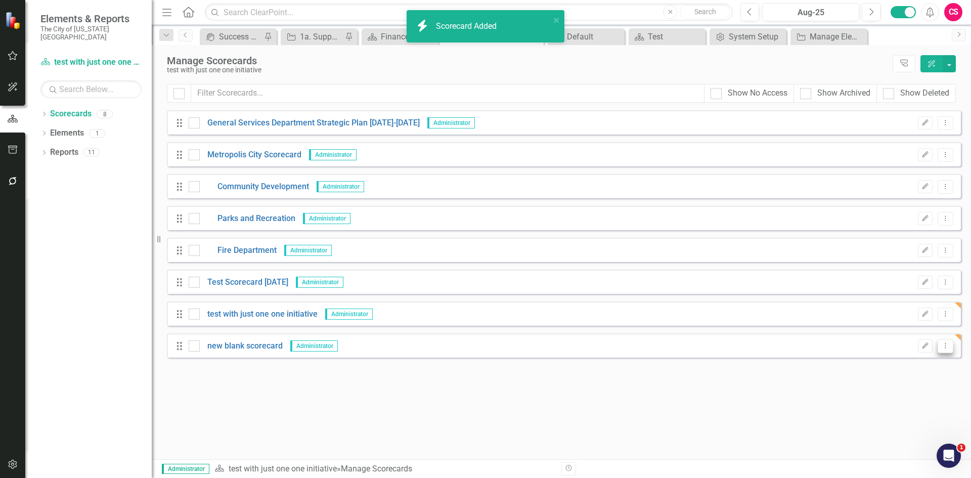
click at [949, 343] on icon "Dropdown Menu" at bounding box center [945, 345] width 9 height 7
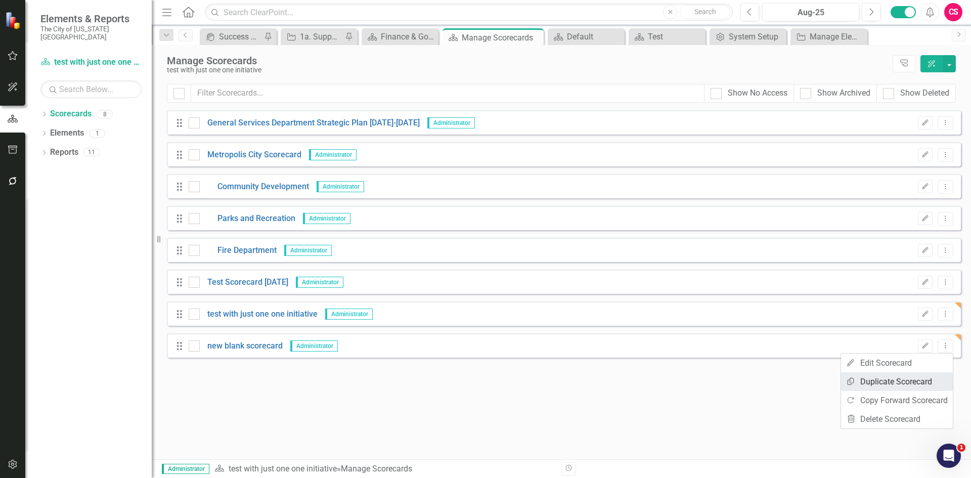
click at [885, 381] on link "Copy Duplicate Scorecard" at bounding box center [897, 381] width 112 height 19
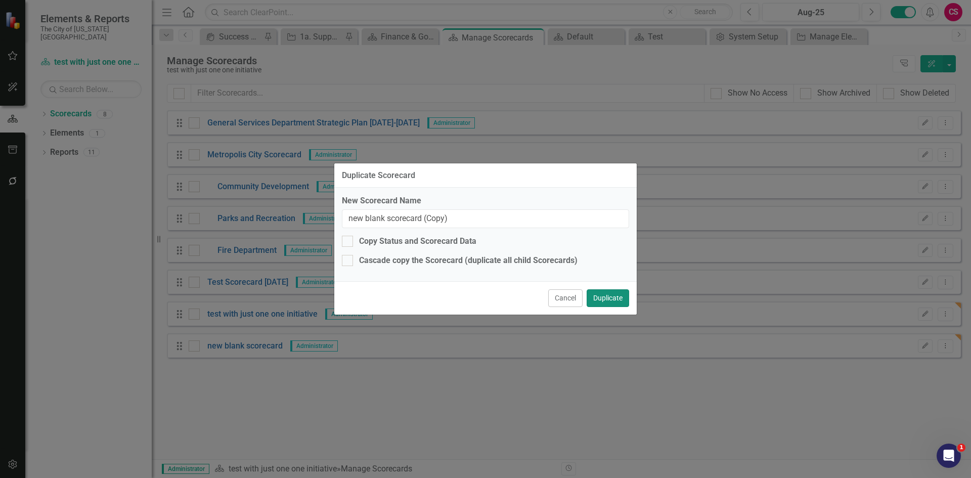
click at [621, 297] on button "Duplicate" at bounding box center [608, 298] width 42 height 18
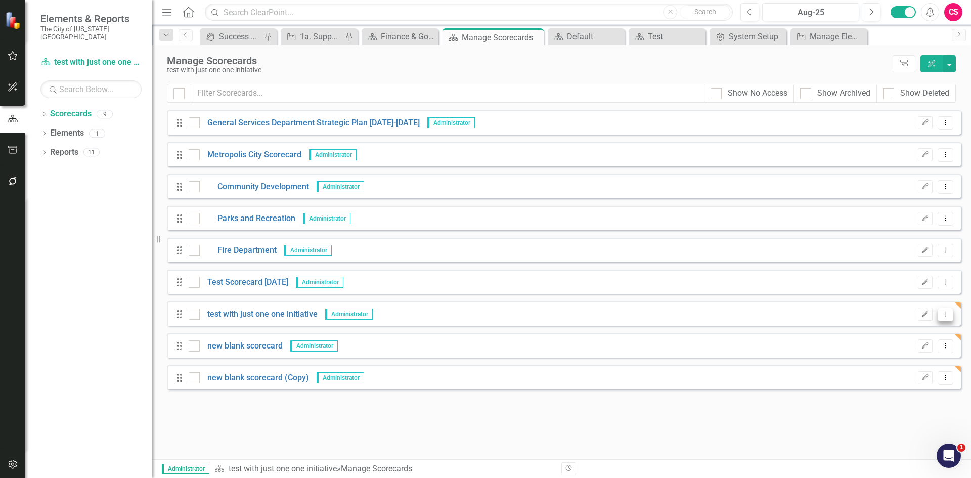
click at [941, 308] on button "Dropdown Menu" at bounding box center [946, 315] width 16 height 14
click at [900, 347] on link "Copy Duplicate Scorecard" at bounding box center [897, 349] width 112 height 19
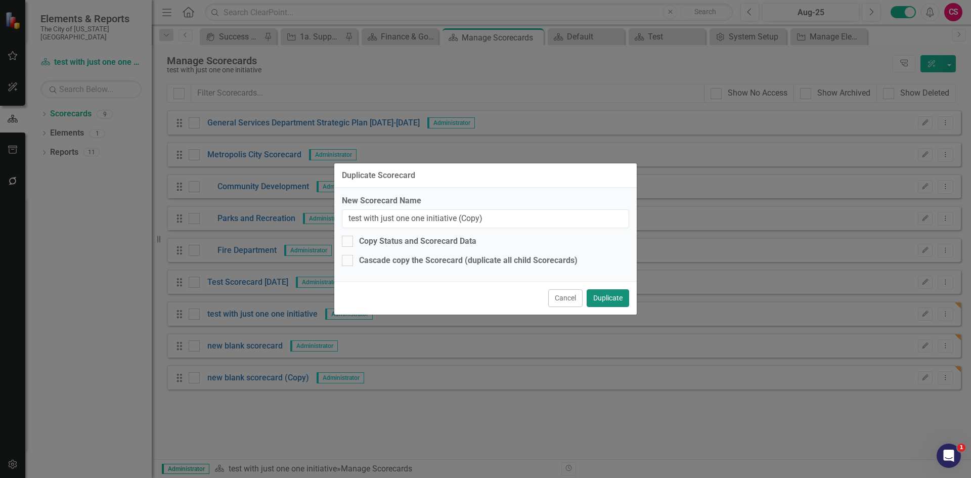
click at [618, 295] on button "Duplicate" at bounding box center [608, 298] width 42 height 18
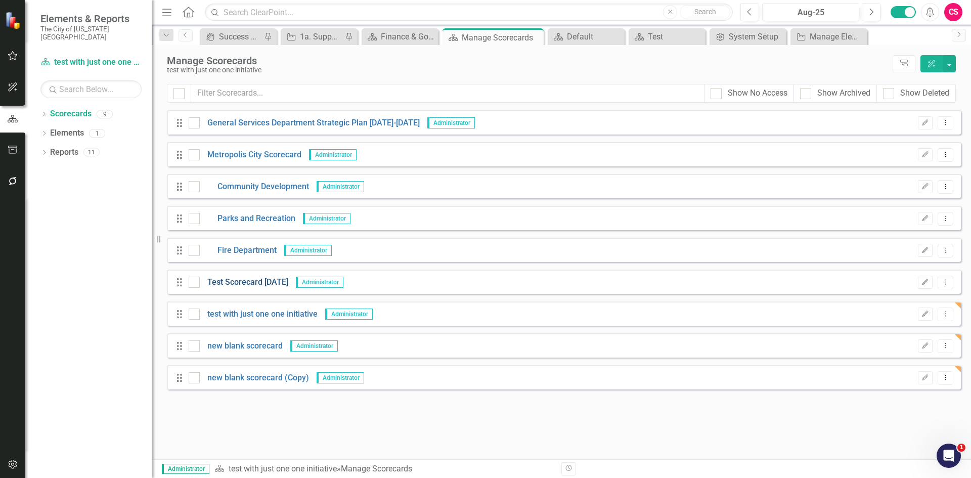
click at [235, 282] on link "Test Scorecard [DATE]" at bounding box center [244, 283] width 89 height 12
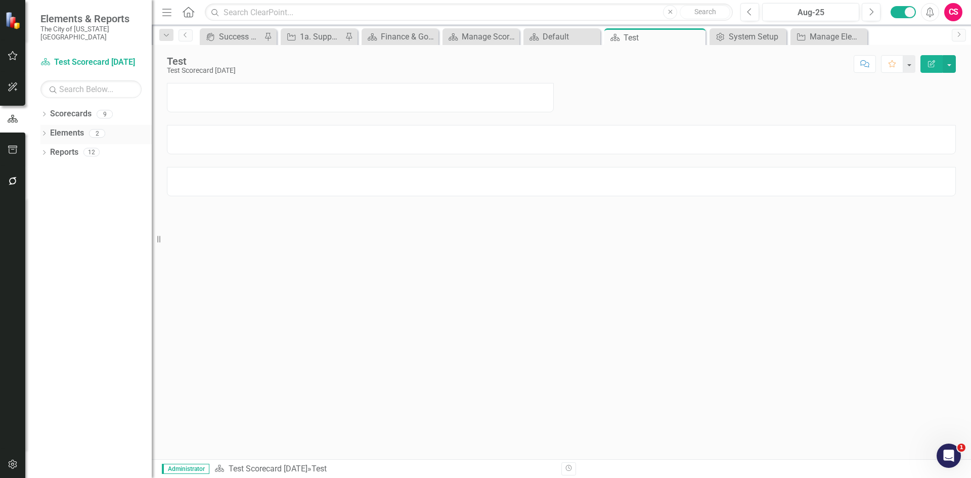
click at [72, 127] on link "Elements" at bounding box center [67, 133] width 34 height 12
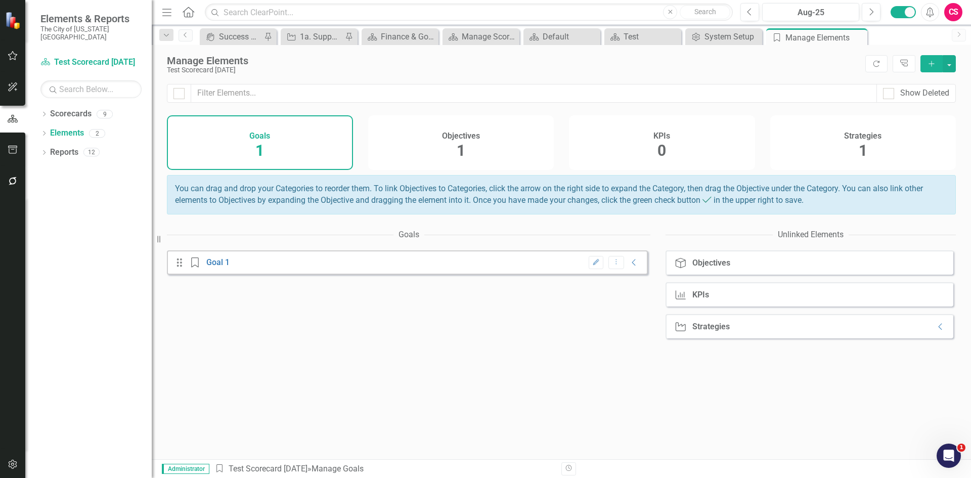
click at [878, 152] on div "Strategies 1" at bounding box center [863, 142] width 186 height 55
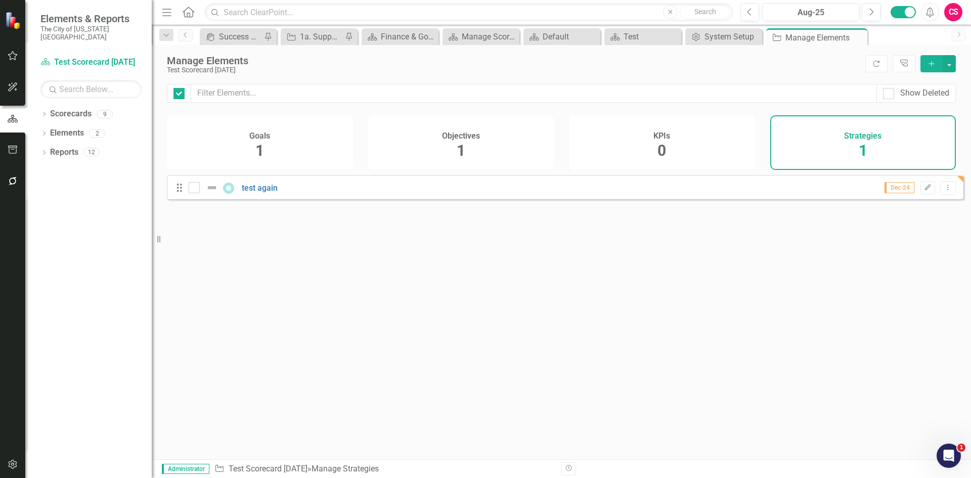
checkbox input "false"
click at [944, 191] on icon "Dropdown Menu" at bounding box center [948, 187] width 9 height 7
click at [907, 265] on link "Trash Delete Strategy" at bounding box center [903, 268] width 90 height 19
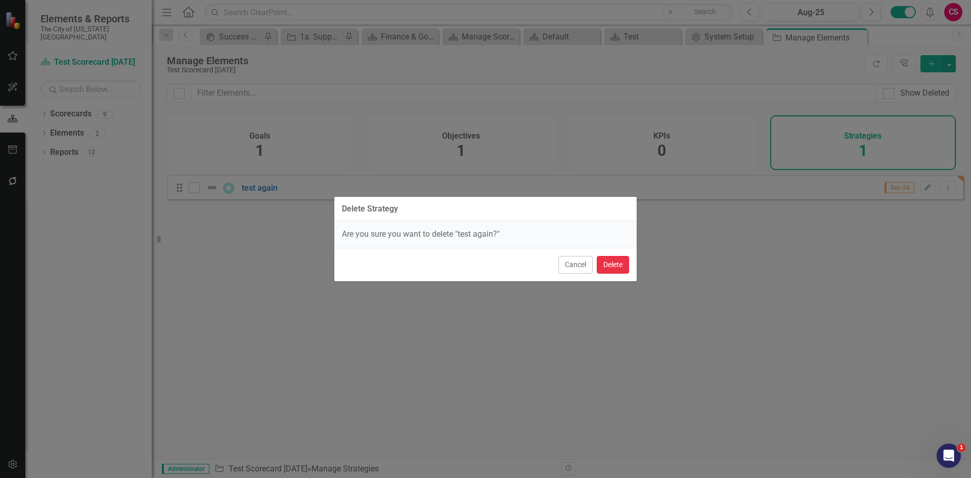
click at [620, 264] on button "Delete" at bounding box center [613, 265] width 32 height 18
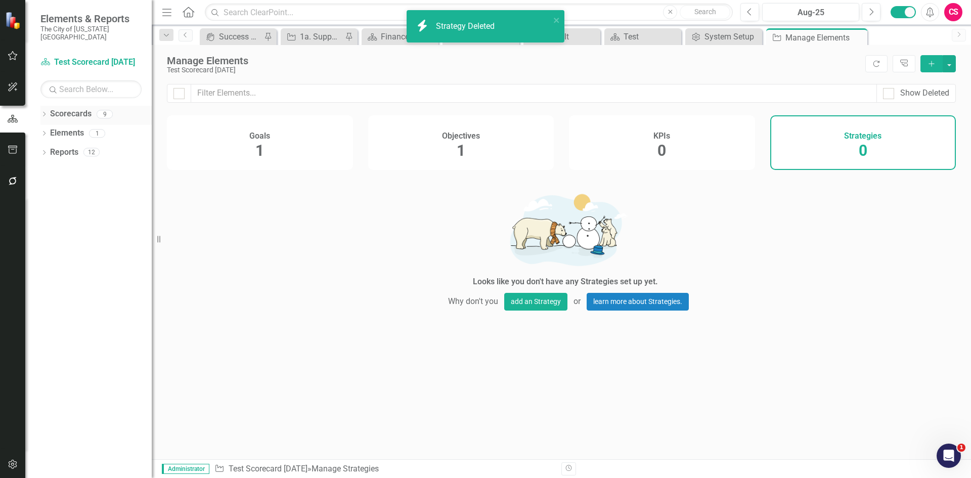
click at [66, 108] on link "Scorecards" at bounding box center [70, 114] width 41 height 12
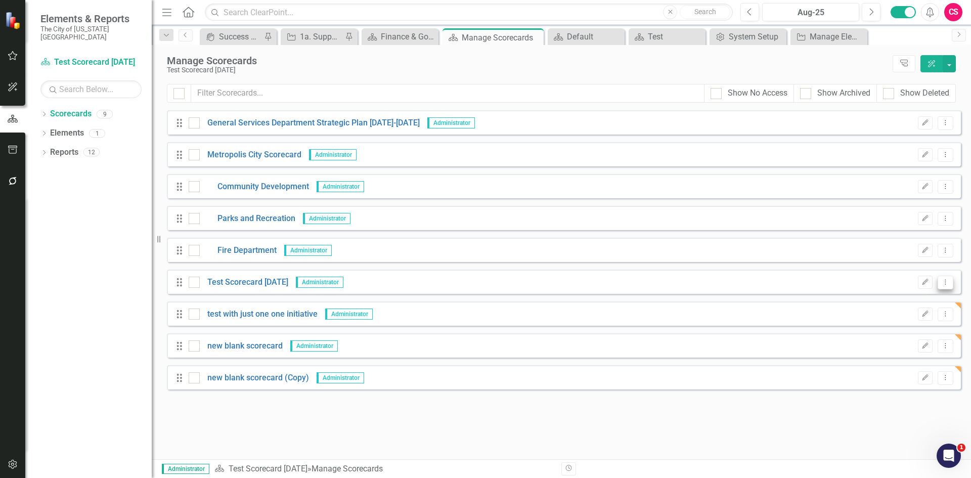
click at [942, 279] on icon "Dropdown Menu" at bounding box center [945, 282] width 9 height 7
click at [909, 321] on link "Copy Duplicate Scorecard" at bounding box center [897, 318] width 112 height 19
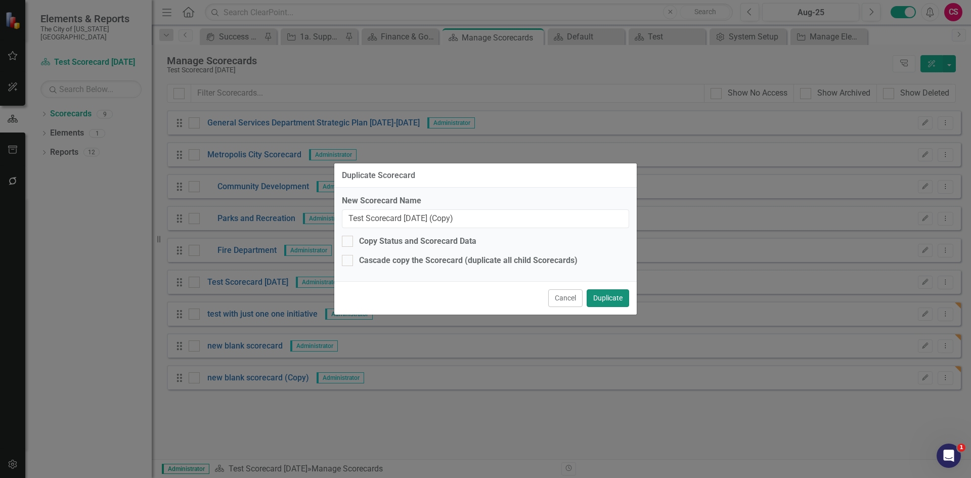
click at [609, 303] on button "Duplicate" at bounding box center [608, 298] width 42 height 18
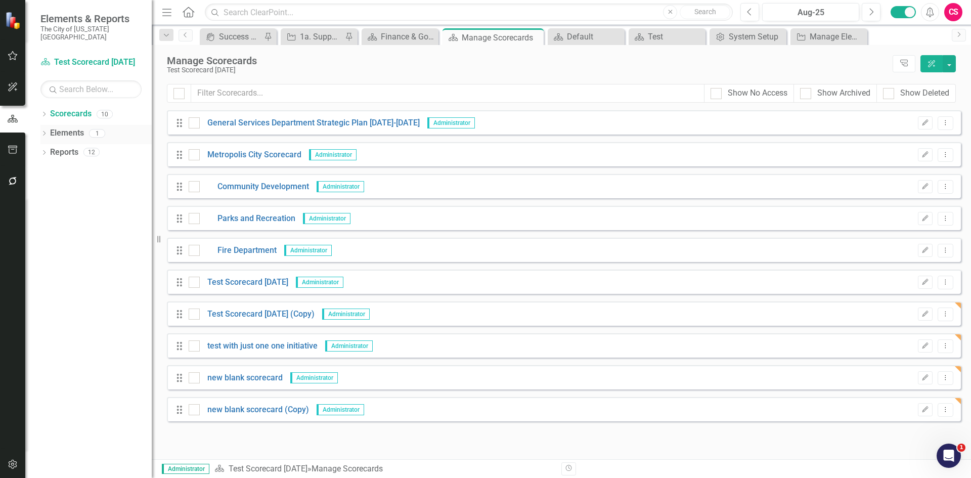
click at [74, 127] on link "Elements" at bounding box center [67, 133] width 34 height 12
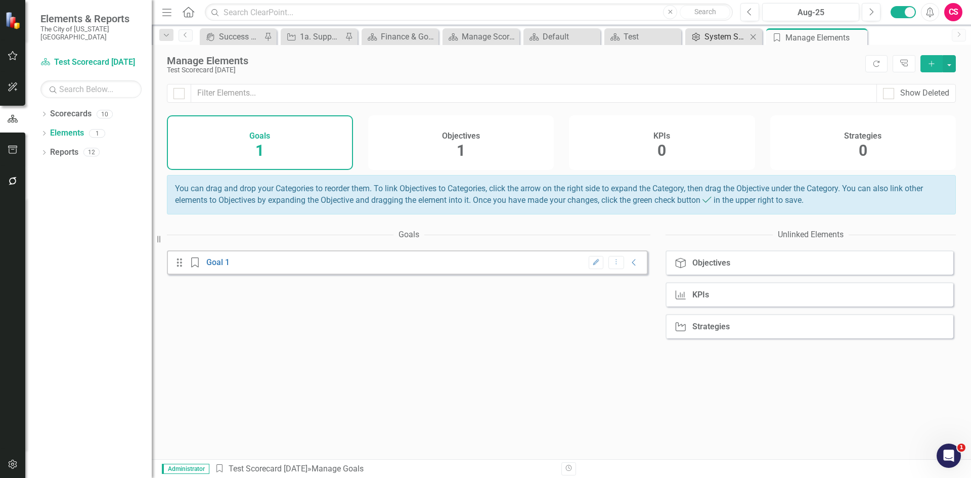
click at [715, 40] on div "System Setup" at bounding box center [726, 36] width 42 height 13
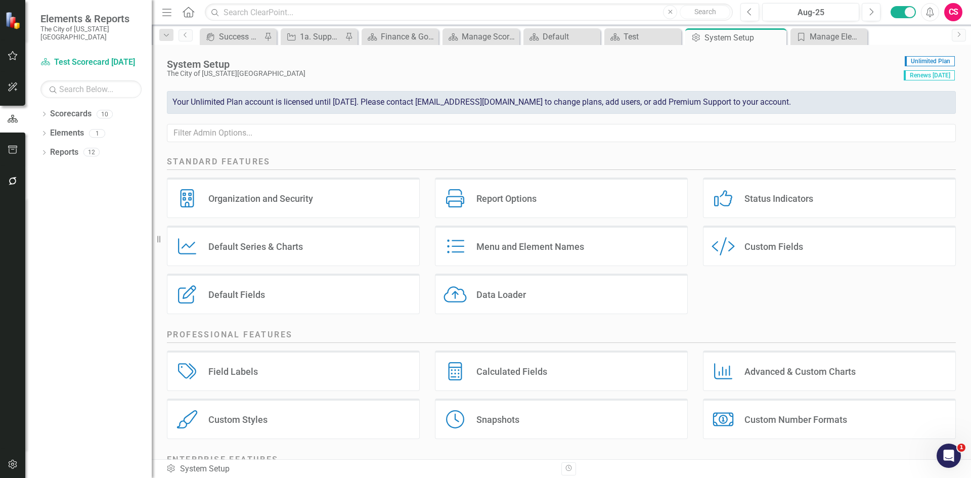
click at [521, 246] on div "Menu and Element Names" at bounding box center [530, 247] width 108 height 12
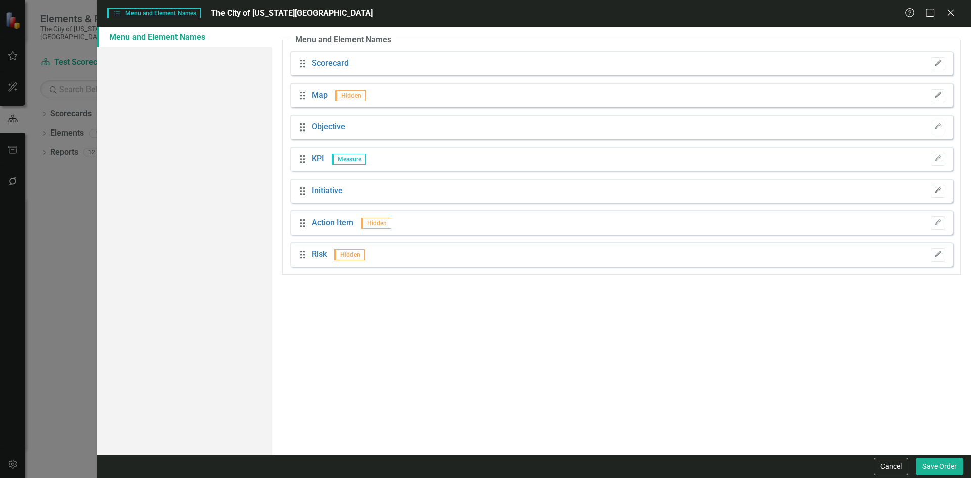
click at [939, 192] on icon "Edit" at bounding box center [938, 191] width 8 height 6
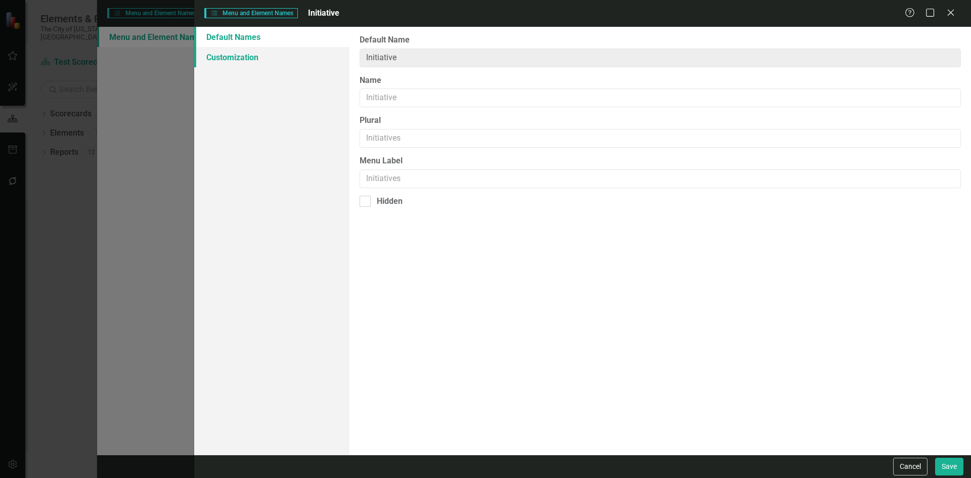
click at [270, 60] on link "Customization" at bounding box center [271, 57] width 155 height 20
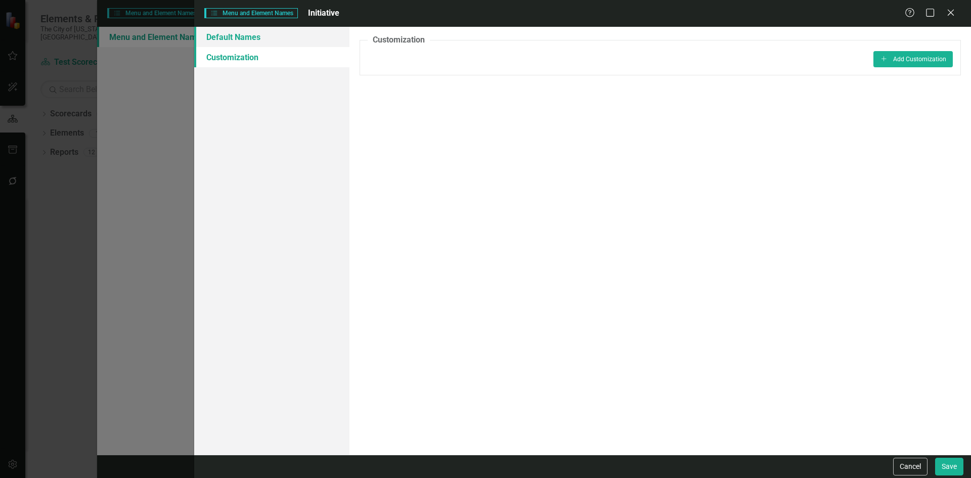
click at [266, 35] on link "Default Names" at bounding box center [271, 37] width 155 height 20
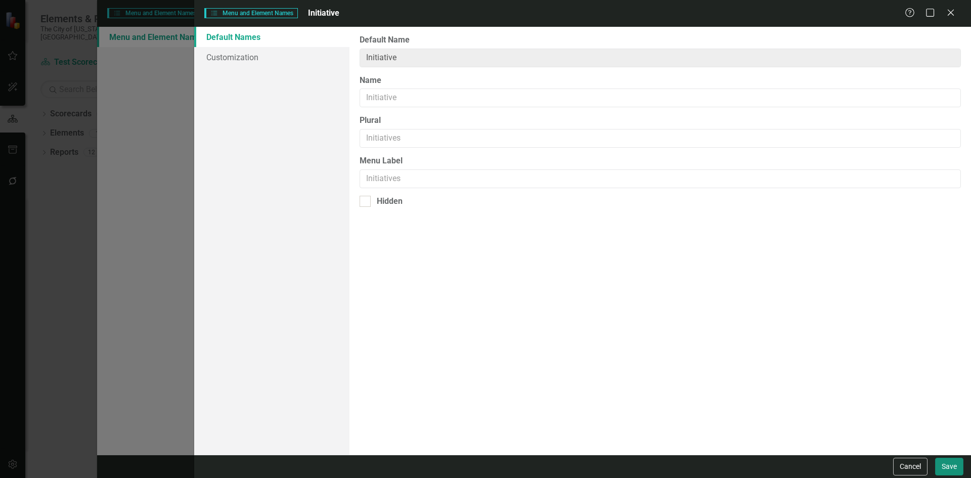
click at [943, 467] on button "Save" at bounding box center [949, 467] width 28 height 18
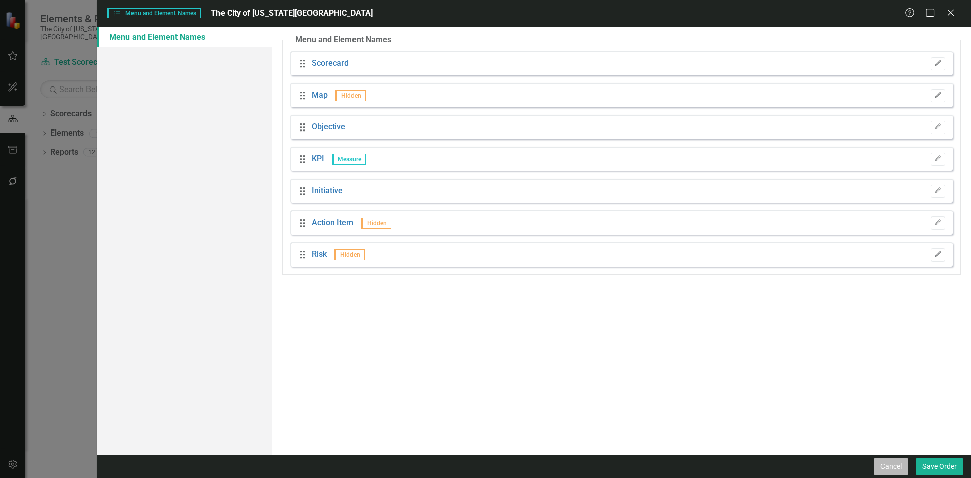
click at [892, 461] on button "Cancel" at bounding box center [891, 467] width 34 height 18
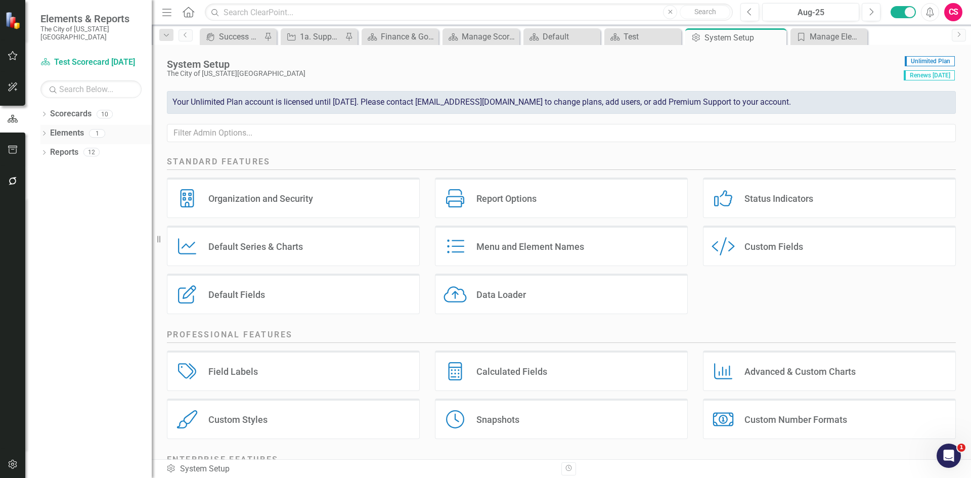
click at [64, 127] on link "Elements" at bounding box center [67, 133] width 34 height 12
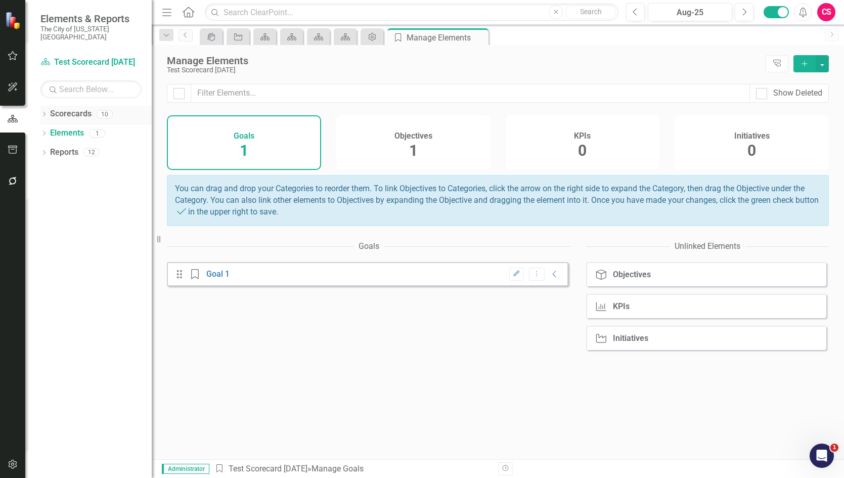
click at [60, 108] on link "Scorecards" at bounding box center [70, 114] width 41 height 12
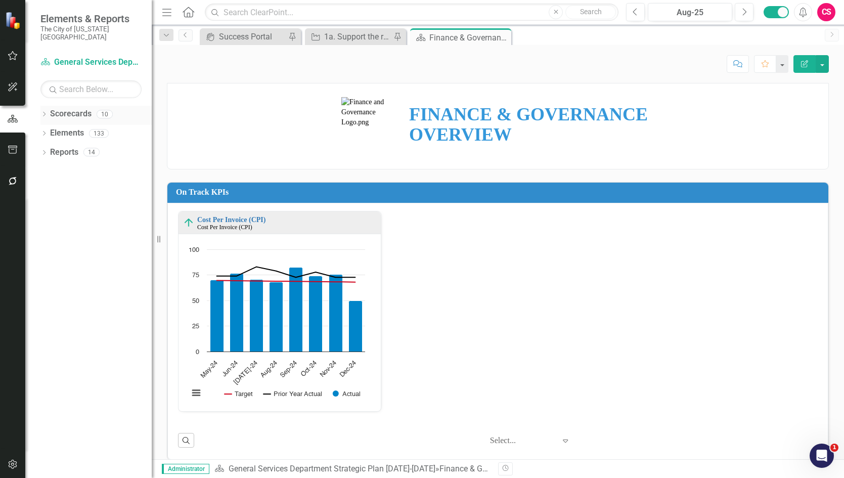
click at [65, 108] on link "Scorecards" at bounding box center [70, 114] width 41 height 12
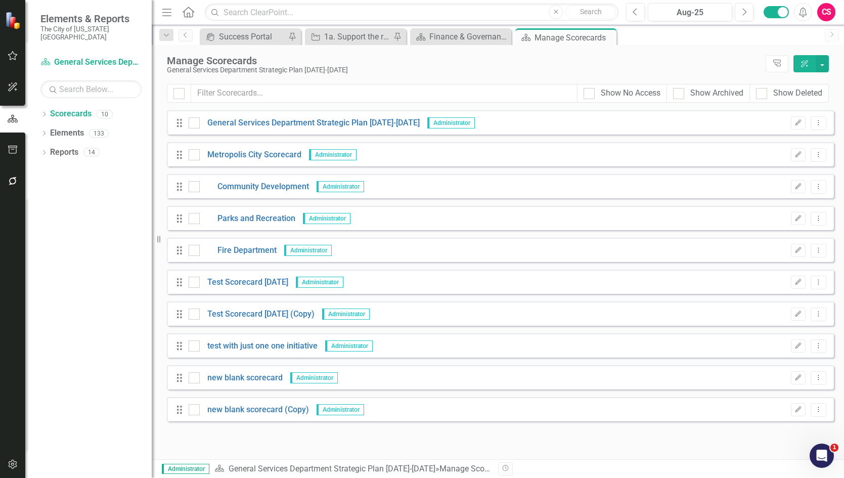
drag, startPoint x: 196, startPoint y: 378, endPoint x: 196, endPoint y: 389, distance: 11.1
click at [196, 382] on div at bounding box center [194, 377] width 11 height 11
click at [195, 379] on input "checkbox" at bounding box center [192, 375] width 7 height 7
checkbox input "true"
click at [197, 411] on div at bounding box center [194, 409] width 11 height 11
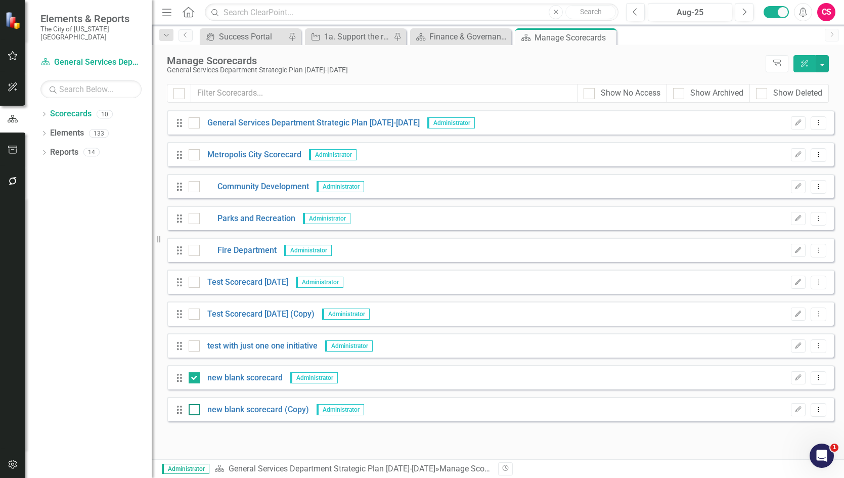
click at [195, 411] on input "checkbox" at bounding box center [192, 407] width 7 height 7
checkbox input "true"
click at [822, 60] on button "button" at bounding box center [822, 63] width 13 height 17
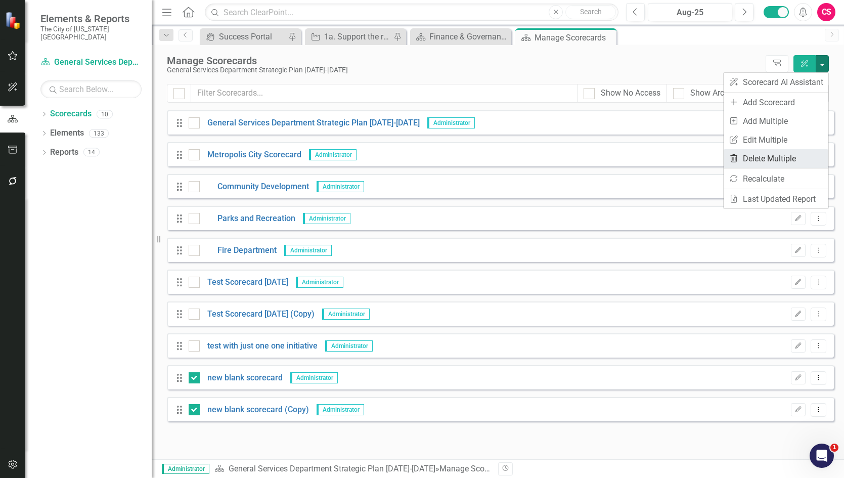
click at [790, 156] on link "Trash Delete Multiple" at bounding box center [776, 158] width 105 height 19
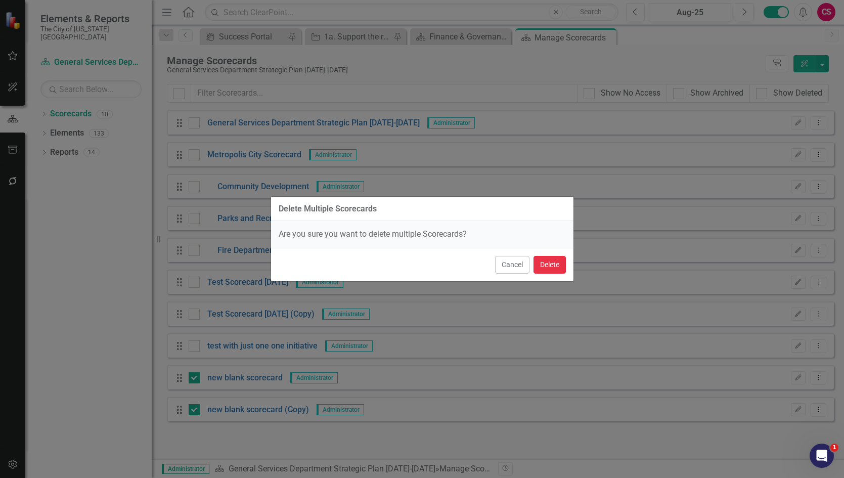
click at [553, 264] on button "Delete" at bounding box center [550, 265] width 32 height 18
checkbox input "false"
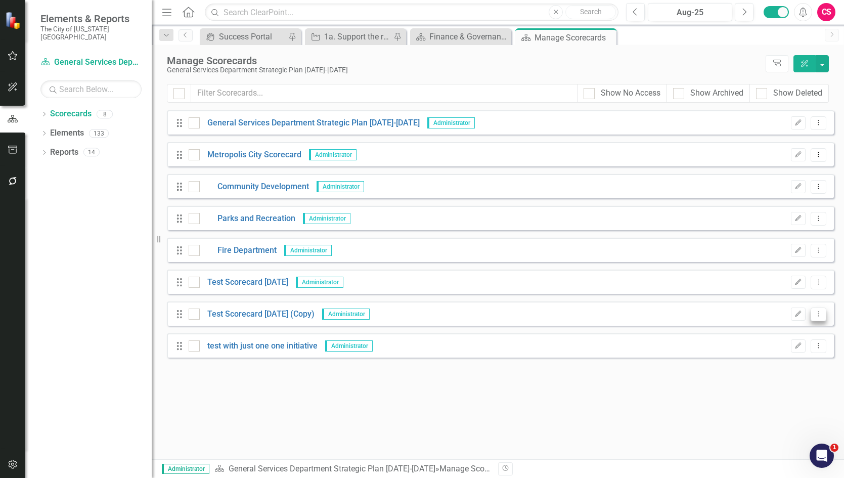
click at [817, 314] on icon "Dropdown Menu" at bounding box center [818, 314] width 9 height 7
click at [772, 384] on link "Trash Delete Scorecard" at bounding box center [770, 387] width 112 height 19
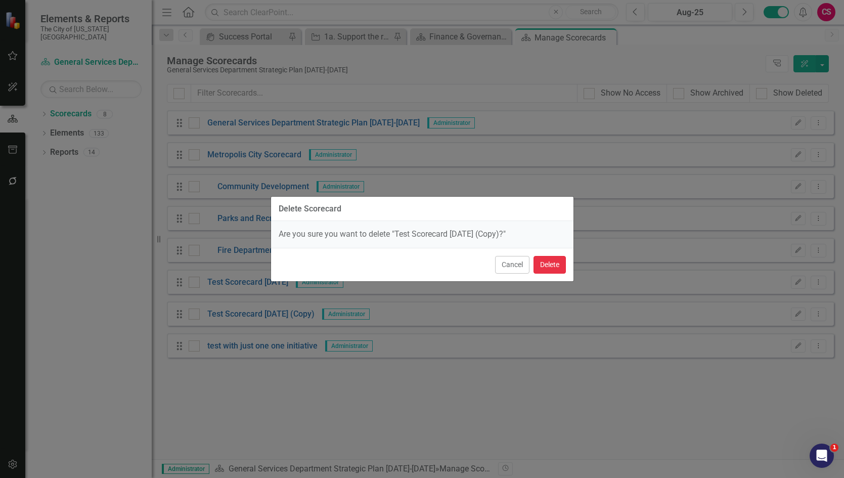
click at [555, 260] on button "Delete" at bounding box center [550, 265] width 32 height 18
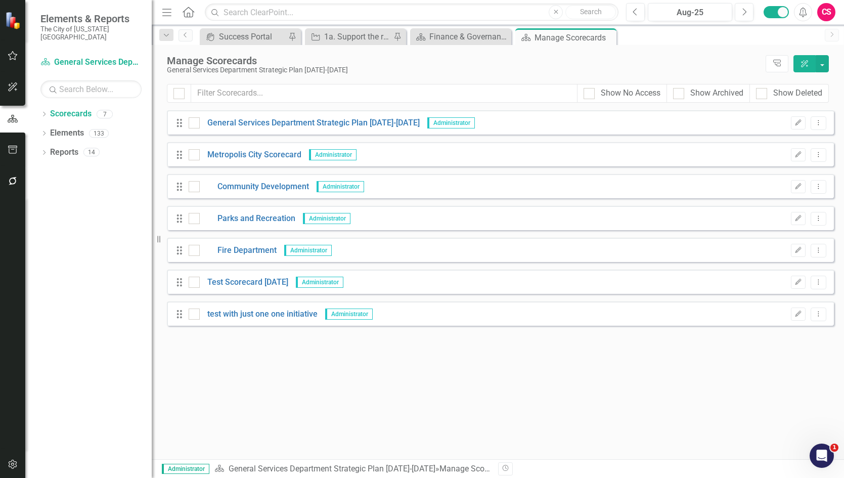
click at [827, 11] on div "CS" at bounding box center [826, 12] width 18 height 18
click at [787, 150] on link "Logout Log Out" at bounding box center [795, 146] width 80 height 19
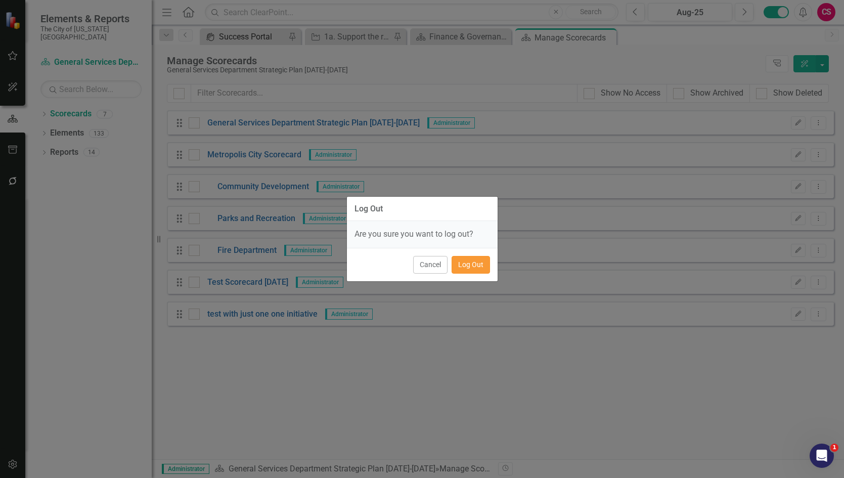
click at [462, 262] on button "Log Out" at bounding box center [471, 265] width 38 height 18
